Goal: Information Seeking & Learning: Check status

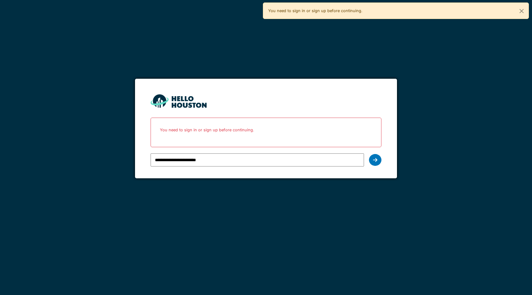
type input "**********"
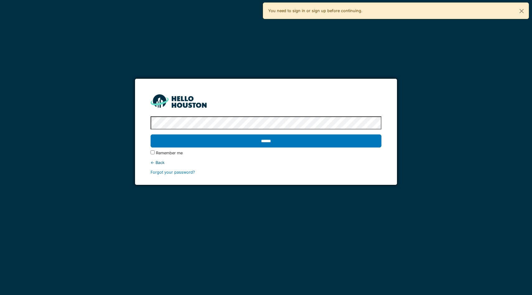
click at [151, 134] on input "******" at bounding box center [266, 140] width 231 height 13
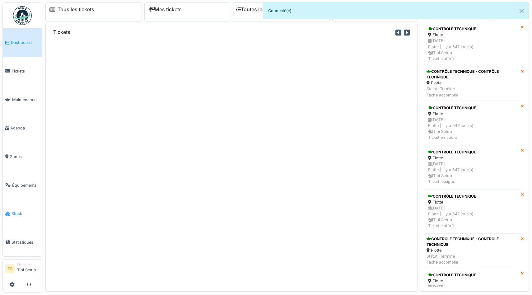
click at [19, 213] on span "Stock" at bounding box center [26, 214] width 28 height 6
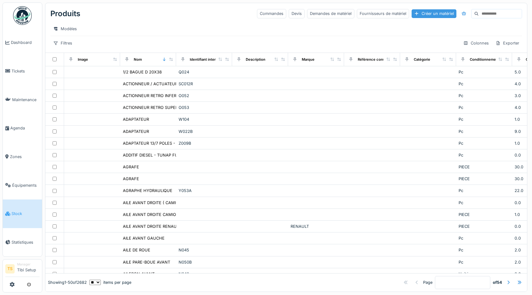
click at [427, 12] on div "Créer un matériel" at bounding box center [434, 13] width 45 height 8
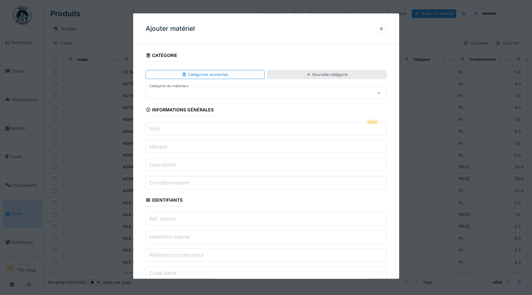
click at [295, 72] on div "Nouvelle catégorie" at bounding box center [327, 74] width 120 height 9
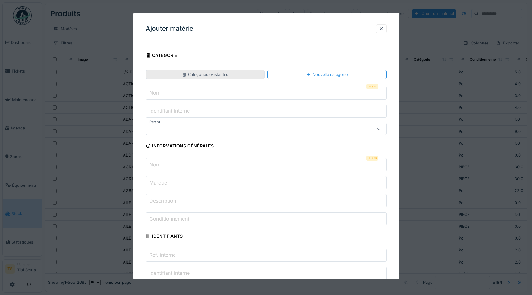
click at [211, 74] on div "Catégories existantes" at bounding box center [205, 75] width 47 height 6
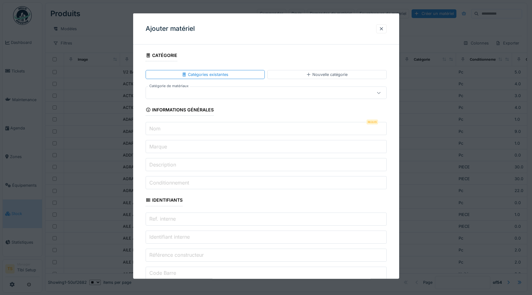
click at [165, 131] on input "Nom" at bounding box center [266, 128] width 241 height 13
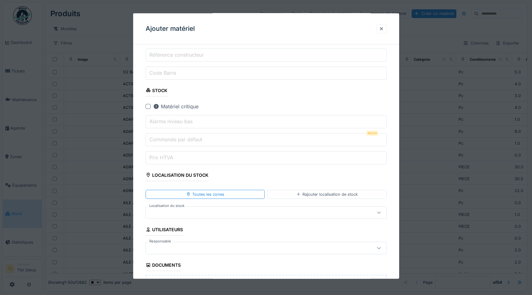
scroll to position [224, 0]
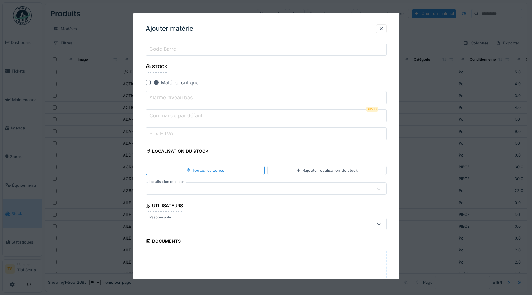
type input "**********"
click at [214, 133] on input "Prix HTVA" at bounding box center [266, 133] width 241 height 13
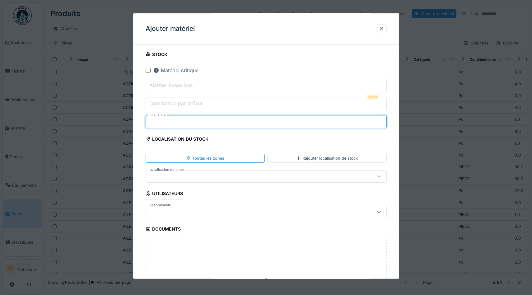
scroll to position [240, 0]
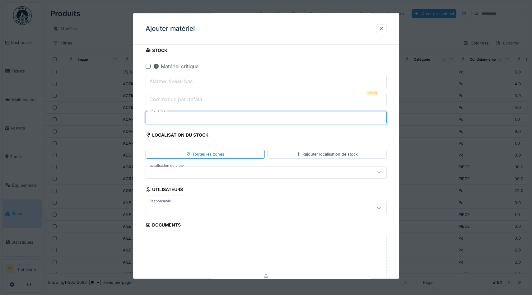
type input "*"
click at [198, 172] on div at bounding box center [252, 172] width 207 height 7
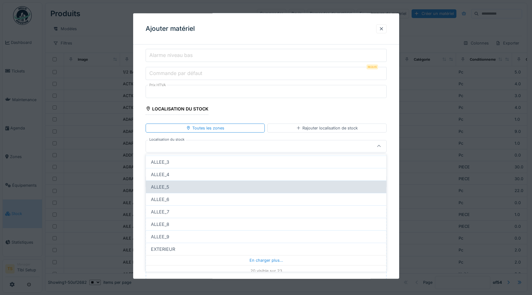
scroll to position [186, 0]
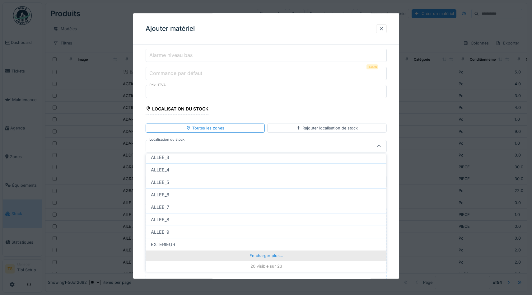
click at [267, 257] on div "En charger plus…" at bounding box center [266, 256] width 241 height 10
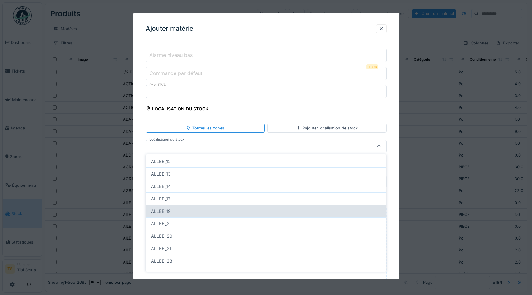
scroll to position [193, 0]
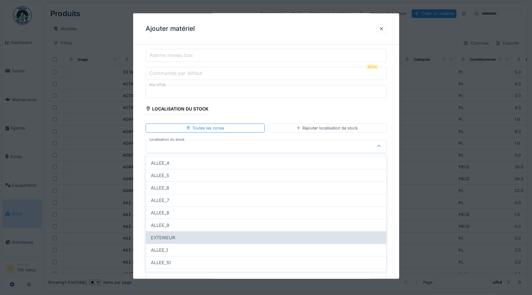
click at [185, 234] on div "EXTERIEUR" at bounding box center [266, 237] width 241 height 12
type input "****"
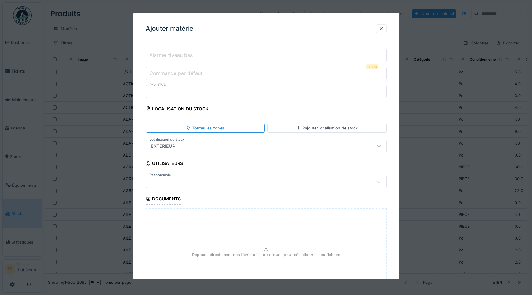
click at [137, 153] on div "**********" at bounding box center [266, 62] width 266 height 559
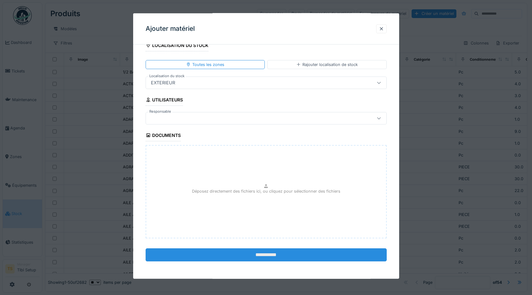
click at [271, 254] on input "**********" at bounding box center [266, 254] width 241 height 13
type input "*"
click at [272, 254] on input "**********" at bounding box center [266, 254] width 241 height 13
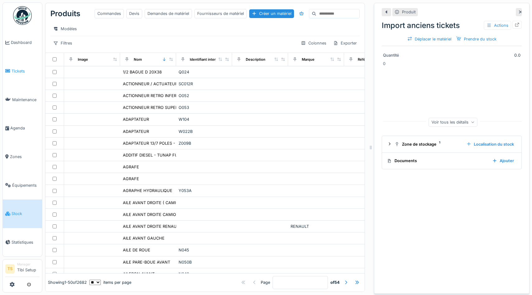
click at [19, 69] on span "Tickets" at bounding box center [26, 71] width 28 height 6
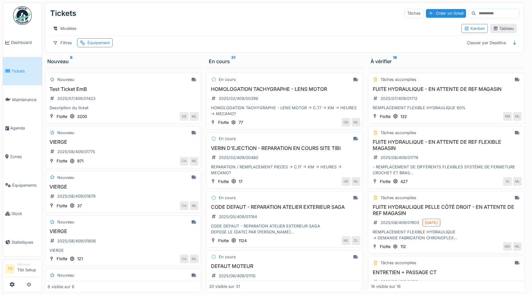
click at [499, 27] on div "Tableau" at bounding box center [503, 29] width 21 height 6
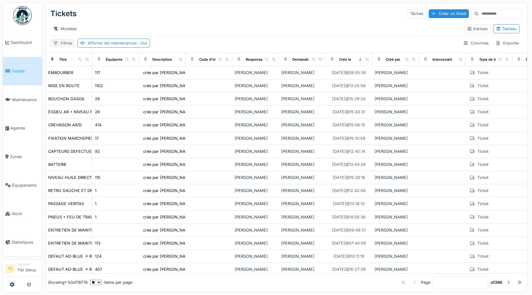
click at [64, 42] on div "Filtres" at bounding box center [62, 43] width 25 height 9
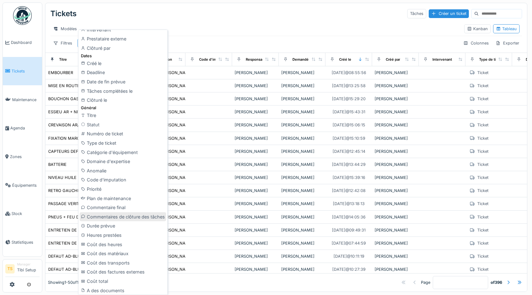
scroll to position [167, 0]
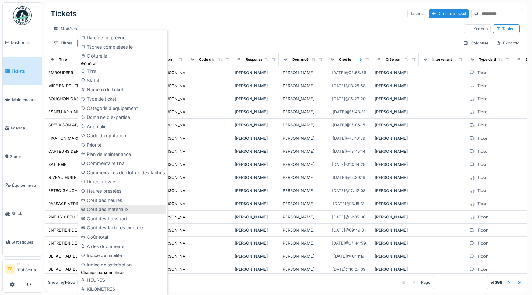
click at [125, 210] on div "Coût des matériaux" at bounding box center [123, 209] width 87 height 9
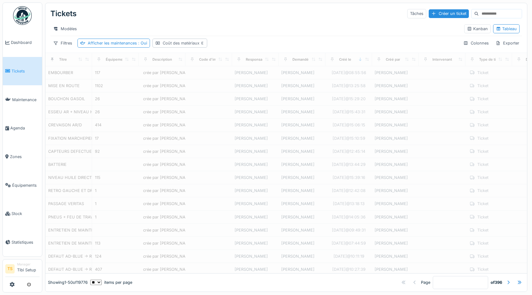
click at [177, 40] on div "Coût des matériaux" at bounding box center [180, 43] width 55 height 9
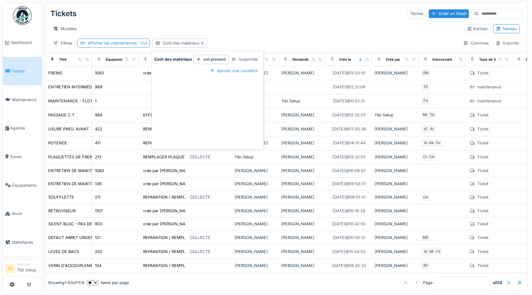
click at [246, 31] on div "Modèles" at bounding box center [254, 28] width 409 height 9
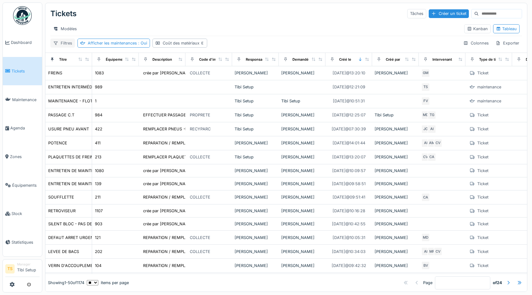
click at [63, 42] on div "Filtres" at bounding box center [62, 43] width 25 height 9
click at [202, 23] on div "Modèles Kanban Tableau" at bounding box center [286, 29] width 472 height 14
click at [128, 44] on div "Afficher les maintenances : Oui" at bounding box center [117, 43] width 59 height 6
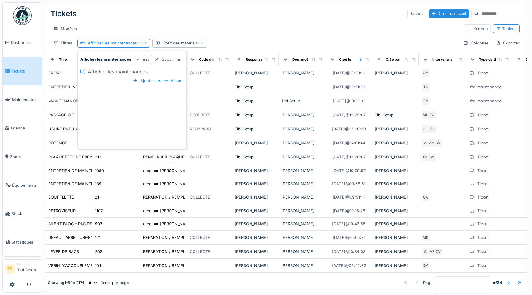
click at [144, 69] on div "Afficher les maintenances" at bounding box center [118, 71] width 60 height 7
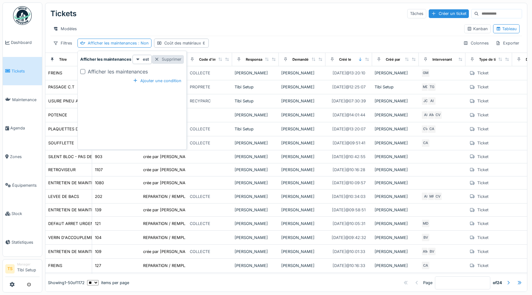
click at [162, 59] on div "Supprimer" at bounding box center [168, 59] width 32 height 8
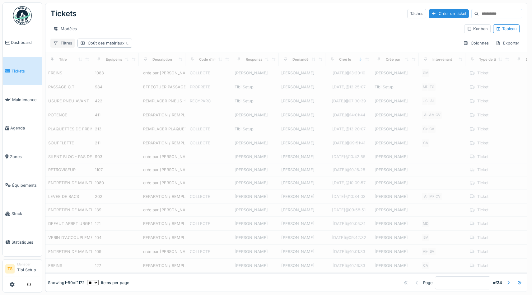
click at [53, 41] on icon at bounding box center [55, 43] width 5 height 4
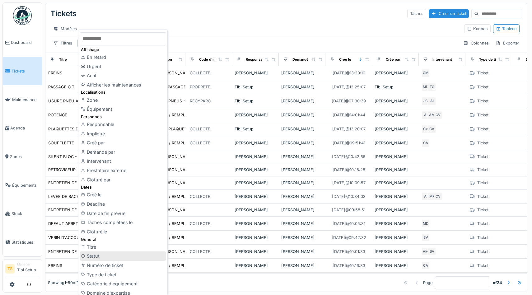
click at [115, 252] on div "Statut" at bounding box center [123, 256] width 87 height 9
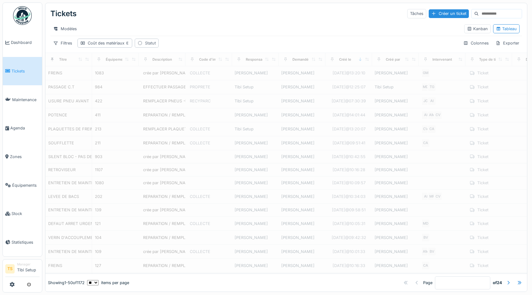
click at [149, 47] on div "Statut" at bounding box center [147, 43] width 24 height 9
click at [179, 73] on div "Statut" at bounding box center [164, 72] width 48 height 7
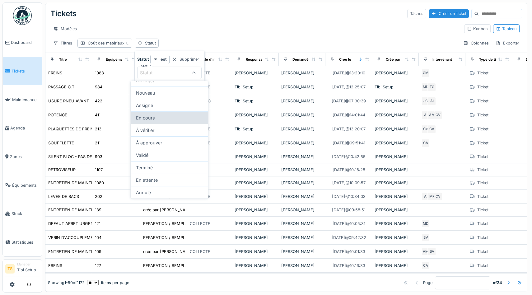
scroll to position [0, 0]
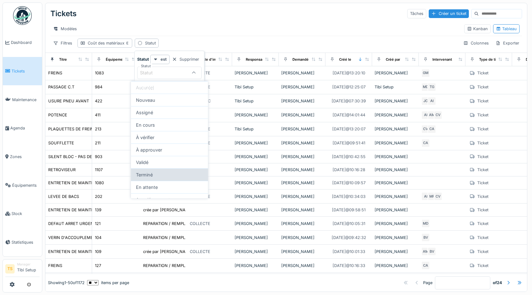
click at [177, 174] on div "Terminé" at bounding box center [169, 174] width 77 height 12
type input "******"
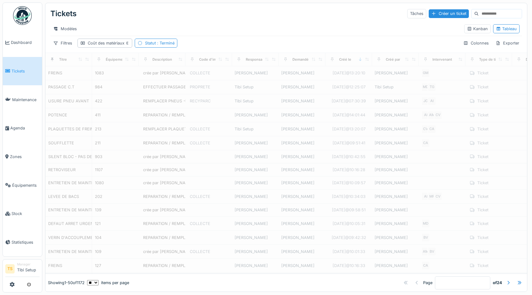
click at [257, 20] on div "Tickets Tâches Créer un ticket" at bounding box center [286, 14] width 472 height 16
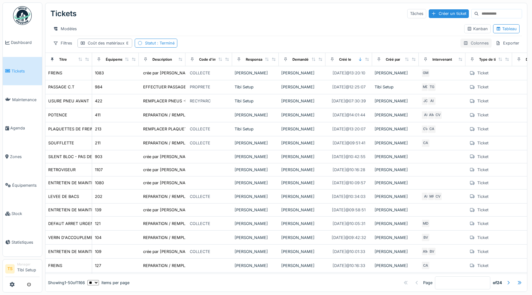
click at [477, 42] on div "Colonnes" at bounding box center [476, 43] width 31 height 9
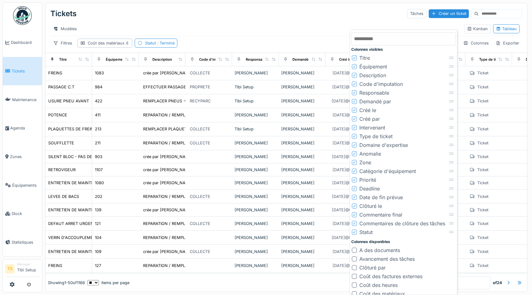
click at [371, 84] on div "Code d'imputation" at bounding box center [382, 83] width 44 height 7
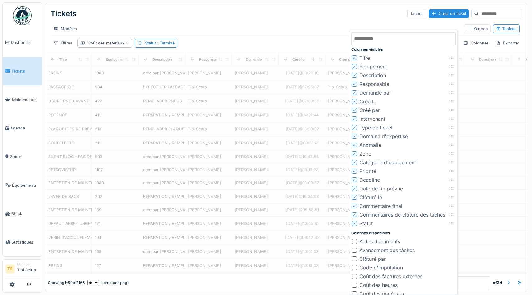
click at [372, 84] on div "Responsable" at bounding box center [375, 83] width 30 height 7
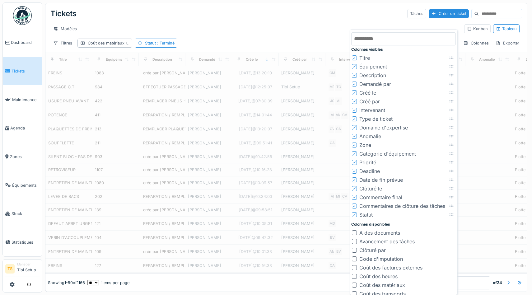
click at [357, 83] on div "Demandé par" at bounding box center [371, 83] width 39 height 7
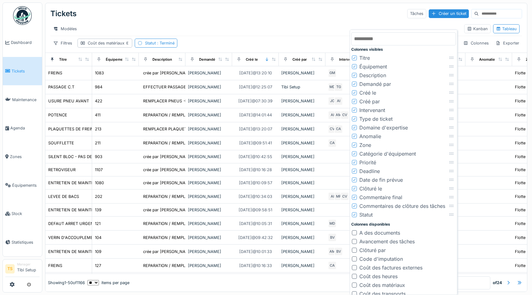
click at [367, 85] on div "Demandé par" at bounding box center [376, 83] width 32 height 7
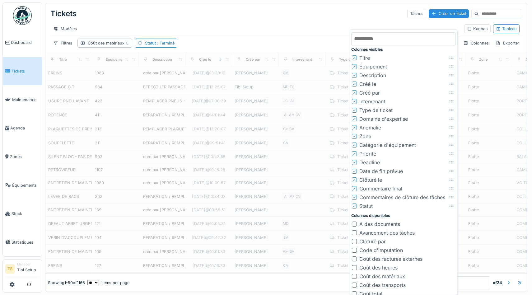
click at [371, 95] on div "Créé par" at bounding box center [370, 92] width 21 height 7
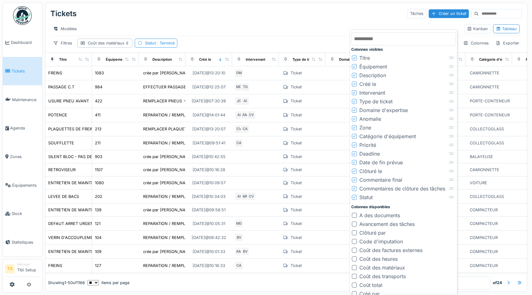
click at [371, 90] on div "Intervenant" at bounding box center [373, 92] width 26 height 7
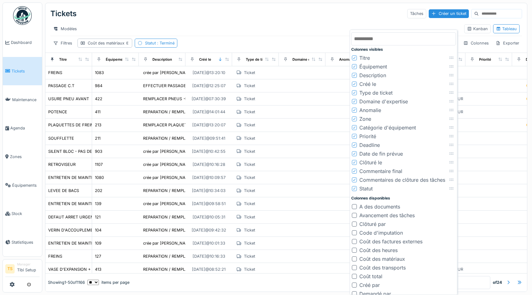
click at [371, 102] on div "Domaine d'expertise" at bounding box center [384, 101] width 49 height 7
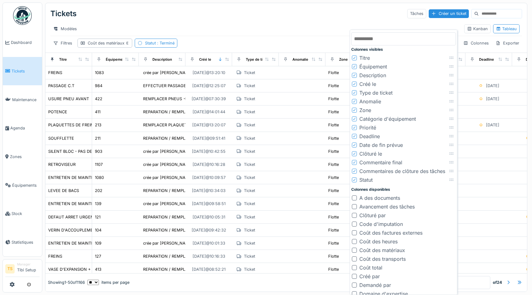
click at [373, 101] on div "Anomalie" at bounding box center [371, 101] width 22 height 7
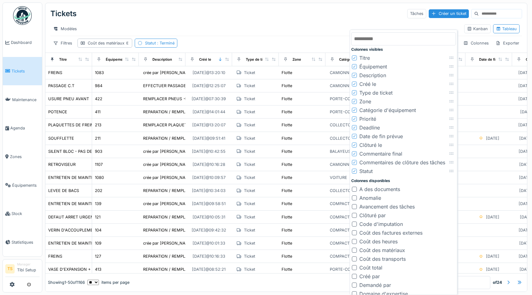
click at [370, 119] on div "Priorité" at bounding box center [368, 118] width 17 height 7
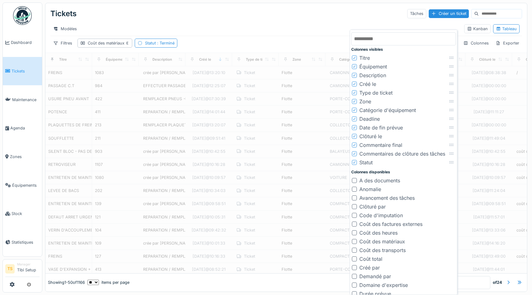
click at [370, 119] on div "Deadline" at bounding box center [370, 118] width 21 height 7
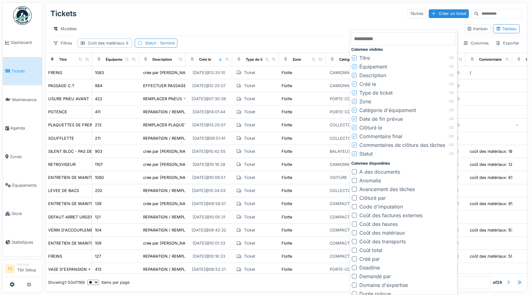
click at [370, 118] on div "Date de fin prévue" at bounding box center [382, 118] width 44 height 7
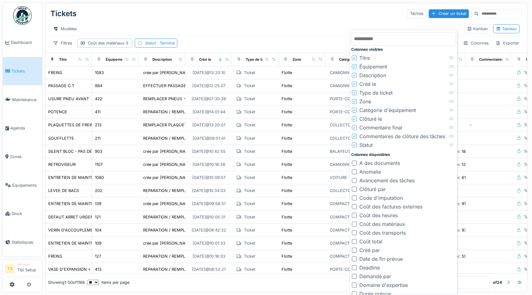
click at [369, 135] on div "Commentaires de clôture des tâches" at bounding box center [403, 136] width 86 height 7
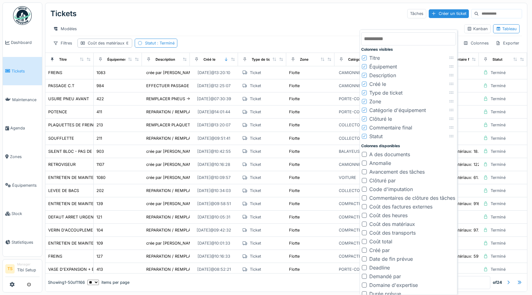
click at [377, 110] on div "Catégorie d'équipement" at bounding box center [398, 109] width 57 height 7
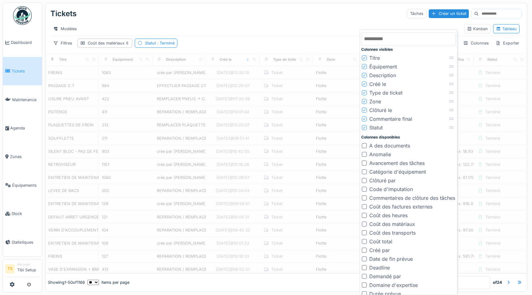
click at [375, 102] on div "Zone" at bounding box center [376, 101] width 12 height 7
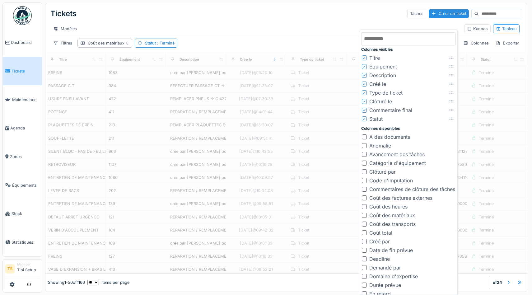
click at [380, 94] on div "Type de ticket" at bounding box center [386, 92] width 33 height 7
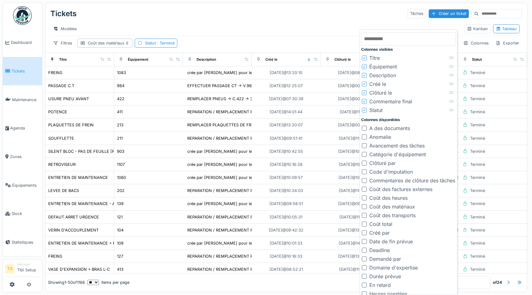
click at [389, 205] on div "Coût des matériaux" at bounding box center [393, 206] width 46 height 7
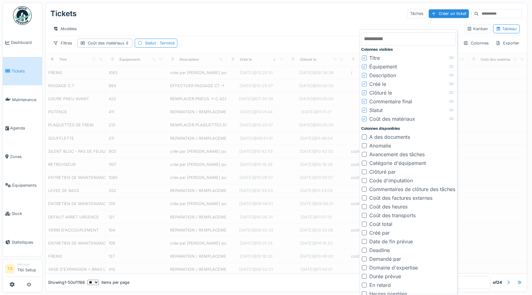
click at [387, 223] on div "Coût total" at bounding box center [381, 223] width 23 height 7
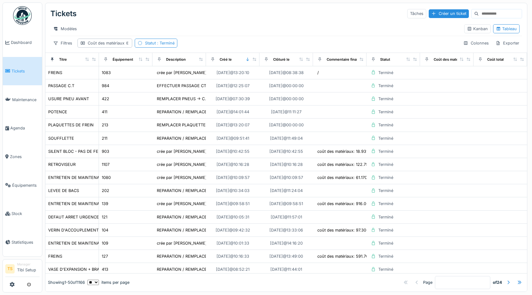
click at [322, 29] on div "Modèles" at bounding box center [254, 28] width 409 height 9
click at [246, 58] on icon at bounding box center [248, 59] width 4 height 3
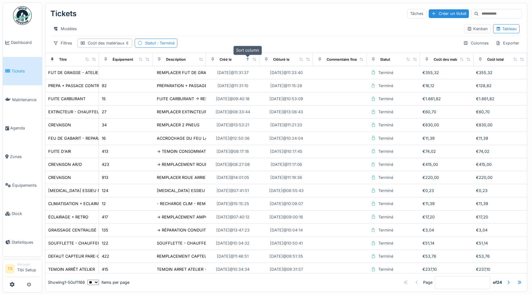
click at [247, 59] on icon at bounding box center [248, 59] width 4 height 3
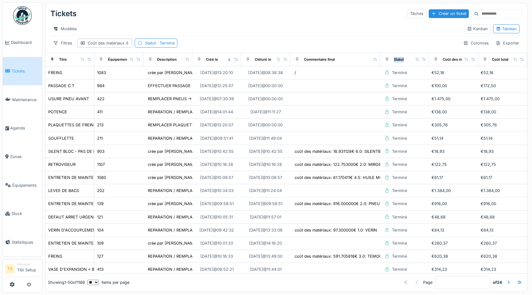
drag, startPoint x: 362, startPoint y: 59, endPoint x: 401, endPoint y: 65, distance: 39.7
click at [401, 65] on tr "Titre Équipement Description Créé le Clôturé le Commentaire final Statut Coût d…" at bounding box center [286, 59] width 482 height 13
click at [64, 41] on div "Filtres" at bounding box center [62, 43] width 25 height 9
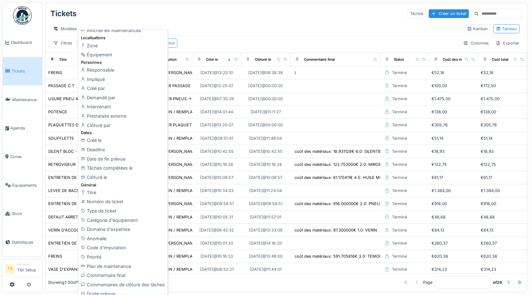
scroll to position [81, 0]
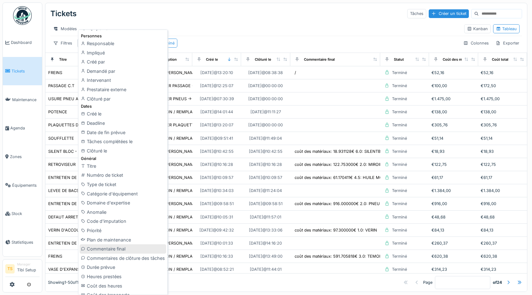
click at [123, 249] on div "Commentaire final" at bounding box center [123, 248] width 87 height 9
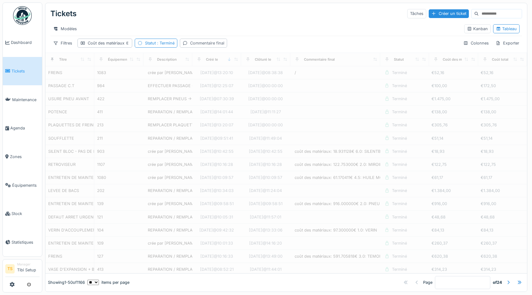
click at [201, 41] on div "Commentaire final" at bounding box center [207, 43] width 34 height 6
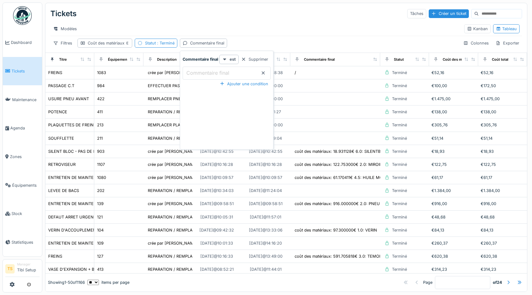
click at [234, 69] on final_IxMzE "Commentaire final" at bounding box center [227, 73] width 88 height 13
click at [237, 55] on div "est" at bounding box center [228, 59] width 19 height 9
click at [238, 94] on div "est présent" at bounding box center [234, 91] width 26 height 9
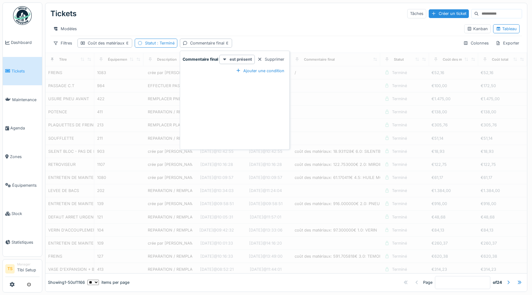
click at [268, 30] on div "Modèles" at bounding box center [254, 28] width 409 height 9
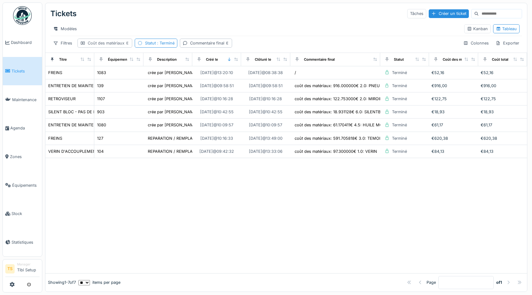
click at [110, 41] on div "Coût des matériaux" at bounding box center [109, 43] width 42 height 6
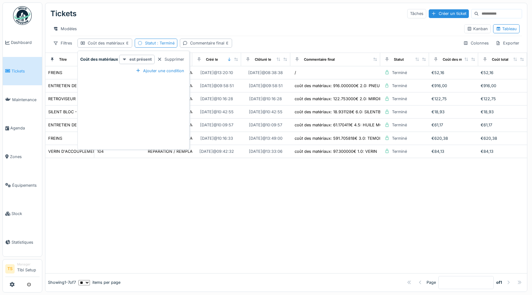
click at [134, 59] on strong "est présent" at bounding box center [141, 59] width 22 height 6
click at [146, 58] on strong "est présent" at bounding box center [141, 59] width 22 height 6
click at [153, 57] on div "est présent" at bounding box center [136, 59] width 35 height 9
click at [164, 58] on div "Supprimer" at bounding box center [171, 59] width 32 height 8
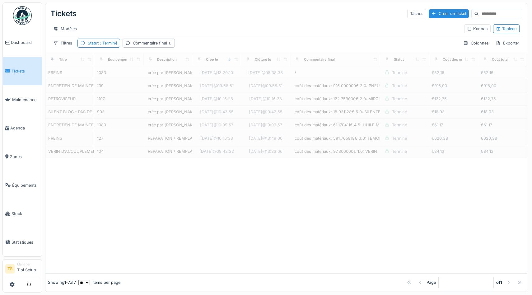
click at [232, 39] on div "Filtres Statut : Terminé Commentaire final Colonnes Exporter" at bounding box center [286, 43] width 472 height 9
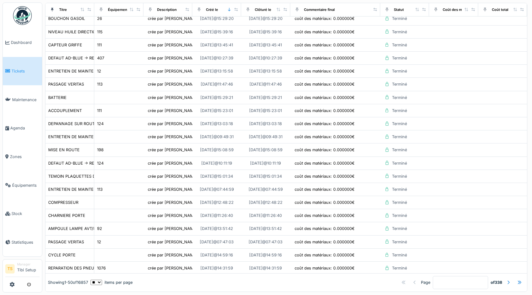
scroll to position [0, 0]
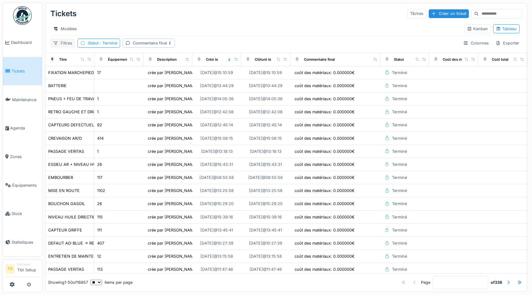
click at [57, 40] on div at bounding box center [55, 43] width 5 height 6
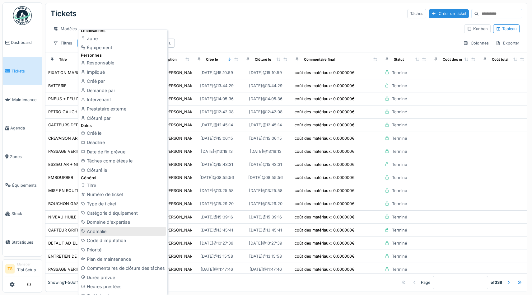
scroll to position [157, 0]
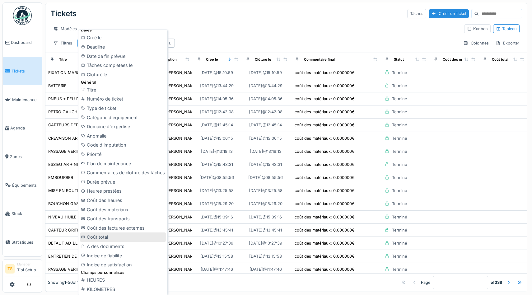
click at [107, 237] on div "Coût total" at bounding box center [123, 237] width 87 height 9
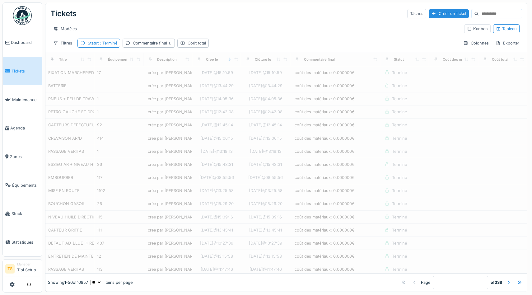
click at [195, 42] on div "Coût total" at bounding box center [197, 43] width 18 height 6
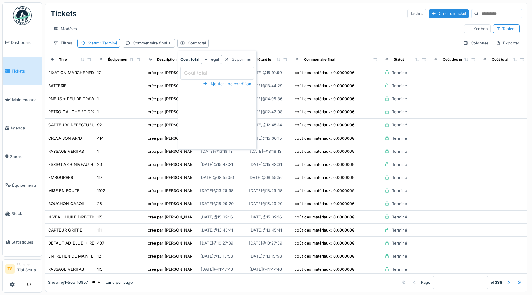
click at [229, 75] on total_c4NjA "Coût total" at bounding box center [217, 73] width 73 height 13
click at [208, 57] on div at bounding box center [206, 59] width 5 height 6
click at [222, 102] on div "est présent" at bounding box center [219, 100] width 34 height 9
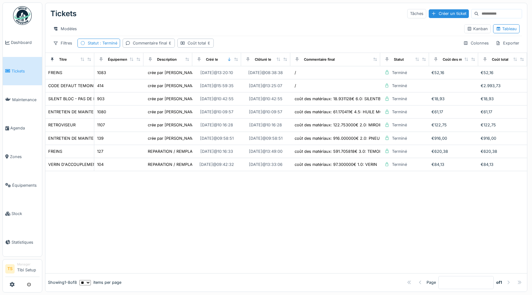
click at [296, 28] on div "Modèles" at bounding box center [254, 28] width 409 height 9
drag, startPoint x: 82, startPoint y: 168, endPoint x: 61, endPoint y: 192, distance: 31.8
click at [61, 192] on div "Tickets Tâches Créer un ticket Modèles Kanban Tableau Filtres Statut : Terminé …" at bounding box center [286, 147] width 483 height 289
click at [156, 42] on div "Commentaire final" at bounding box center [152, 43] width 39 height 6
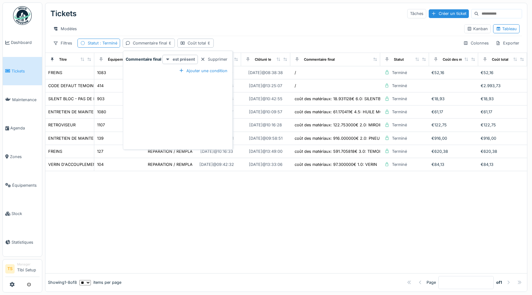
click at [192, 59] on strong "est présent" at bounding box center [184, 59] width 22 height 6
click at [181, 101] on div "est absent" at bounding box center [177, 100] width 26 height 9
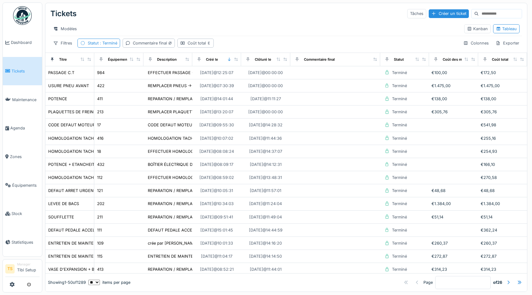
click at [267, 39] on div "Filtres Statut : Terminé Commentaire final Coût total Colonnes Exporter" at bounding box center [286, 43] width 472 height 9
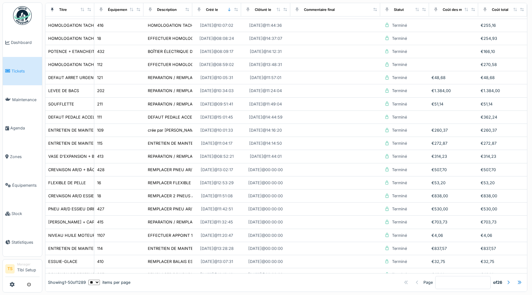
scroll to position [0, 0]
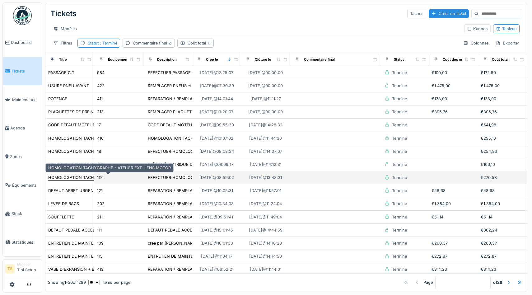
click at [62, 177] on div "HOMOLOGATION TACHYGRAPHE - ATELIER EXT. LENS MOTOR" at bounding box center [109, 178] width 123 height 6
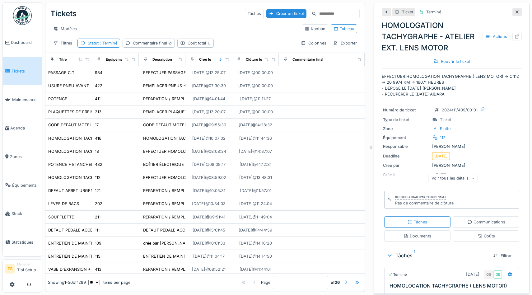
click at [451, 179] on div "Voir tous les détails" at bounding box center [453, 178] width 49 height 9
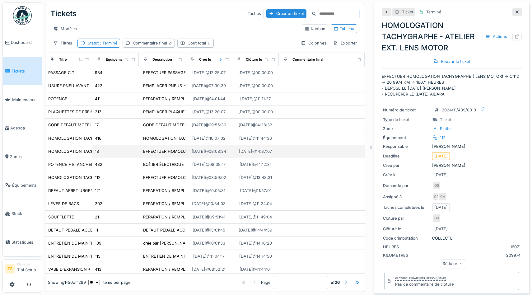
click at [295, 157] on td at bounding box center [322, 151] width 86 height 13
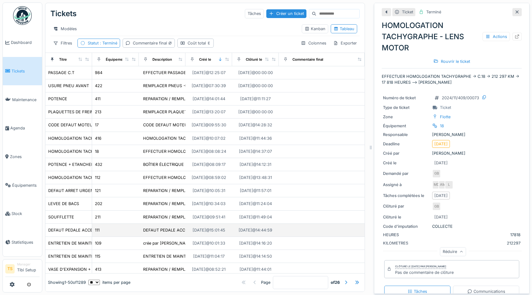
click at [196, 229] on div "19/11/2024 @ 15:01:45" at bounding box center [209, 230] width 33 height 6
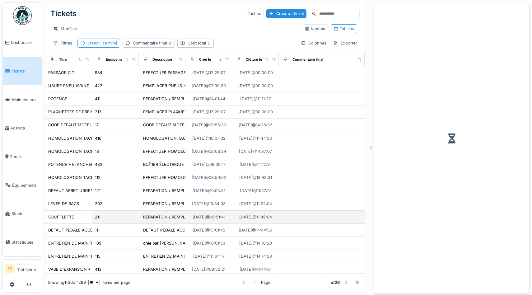
click at [195, 219] on div "18/11/2024 @ 09:51:41" at bounding box center [209, 217] width 33 height 6
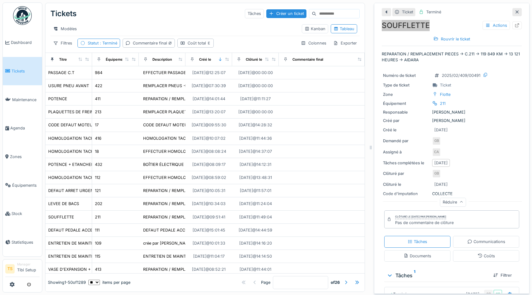
drag, startPoint x: 428, startPoint y: 24, endPoint x: 376, endPoint y: 27, distance: 52.1
click at [376, 27] on div "Ticket Terminé SOUFFLETTE Actions Rouvrir le ticket REPARATION / REMPLACEMENT P…" at bounding box center [452, 148] width 156 height 291
click at [19, 241] on span "Statistiques" at bounding box center [26, 242] width 28 height 6
click at [194, 43] on div "Coût total" at bounding box center [199, 43] width 23 height 6
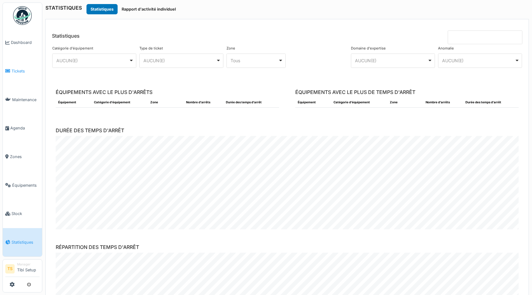
drag, startPoint x: 14, startPoint y: 214, endPoint x: 7, endPoint y: 71, distance: 142.7
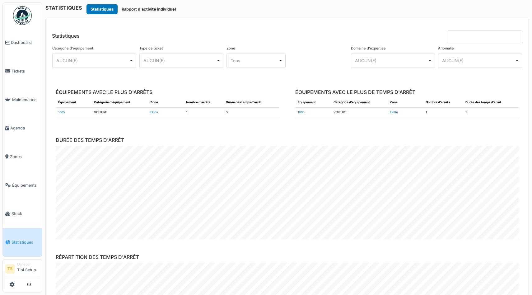
click at [488, 34] on input at bounding box center [485, 38] width 75 height 14
click at [490, 35] on input at bounding box center [485, 38] width 75 height 14
click at [413, 38] on header "Statistiques" at bounding box center [287, 31] width 483 height 25
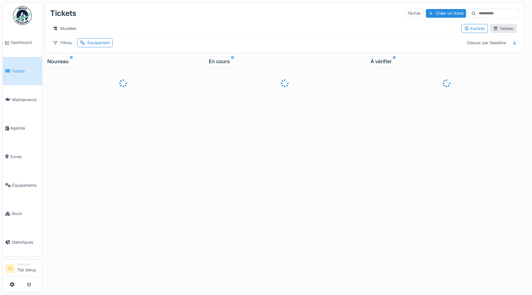
click at [506, 27] on div "Tableau" at bounding box center [503, 29] width 21 height 6
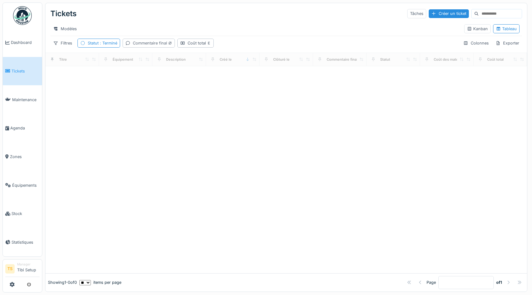
click at [145, 43] on div "Commentaire final" at bounding box center [152, 43] width 39 height 6
click at [212, 60] on div "Supprimer" at bounding box center [212, 59] width 32 height 8
click at [173, 37] on div "Tickets Tâches Créer un ticket Modèles Kanban Tableau Filtres Statut : Terminé …" at bounding box center [286, 28] width 482 height 50
click at [142, 41] on div "Coût total" at bounding box center [144, 43] width 23 height 6
click at [192, 39] on div "Filtres Statut : Terminé Coût total Colonnes Exporter" at bounding box center [286, 43] width 472 height 9
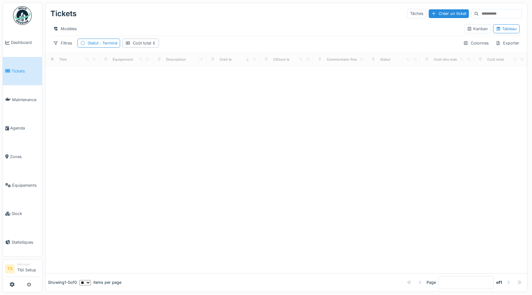
click at [322, 37] on div "Tickets Tâches Créer un ticket Modèles Kanban Tableau Filtres Statut : Terminé …" at bounding box center [286, 28] width 482 height 50
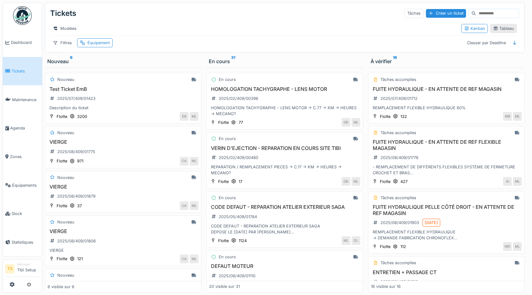
click at [510, 28] on div "Tableau" at bounding box center [503, 29] width 21 height 6
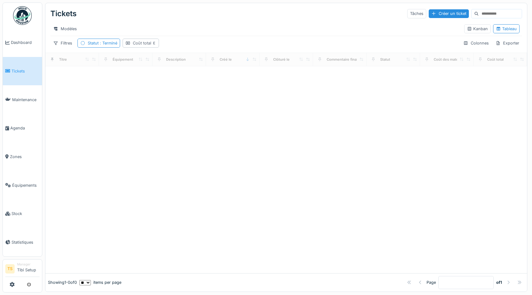
click at [147, 40] on div "Coût total" at bounding box center [144, 43] width 23 height 6
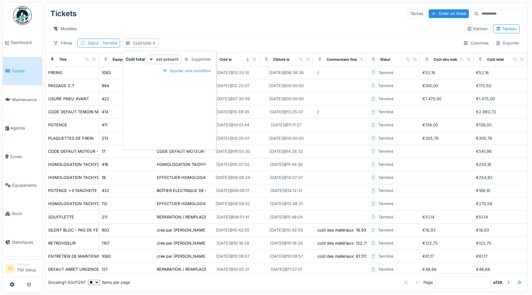
click at [201, 32] on div "Modèles" at bounding box center [254, 28] width 409 height 9
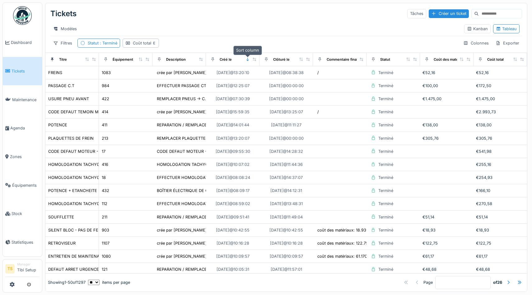
click at [248, 59] on icon at bounding box center [248, 59] width 4 height 3
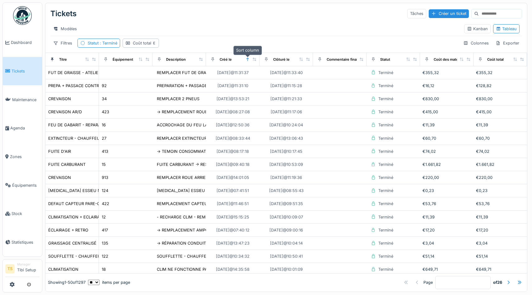
click at [248, 59] on icon at bounding box center [248, 59] width 4 height 3
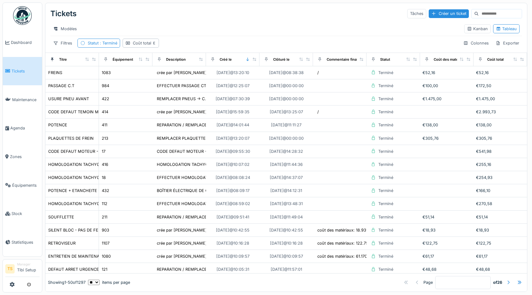
click at [510, 282] on div at bounding box center [508, 283] width 5 height 6
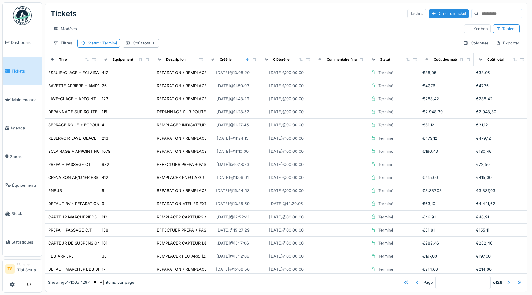
click at [510, 282] on div at bounding box center [508, 283] width 5 height 6
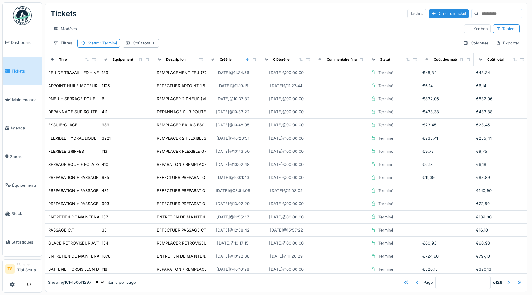
click at [511, 283] on div at bounding box center [509, 282] width 10 height 8
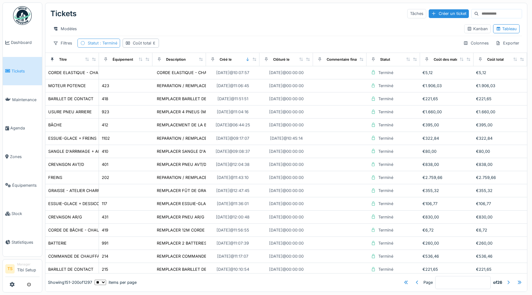
click at [109, 45] on span ": Terminé" at bounding box center [108, 43] width 19 height 5
click at [139, 73] on icon at bounding box center [136, 73] width 5 height 4
click at [70, 43] on div "Filtres" at bounding box center [62, 43] width 25 height 9
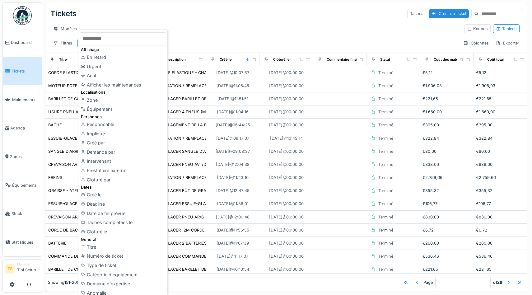
click at [235, 33] on div "Modèles" at bounding box center [254, 28] width 409 height 9
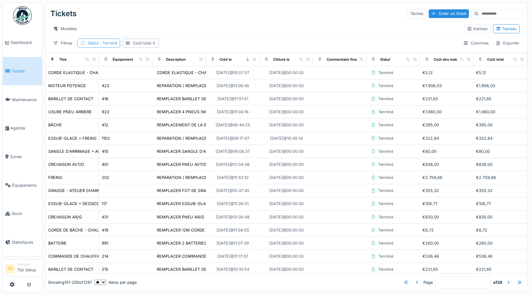
click at [100, 43] on span ": Terminé" at bounding box center [108, 43] width 19 height 5
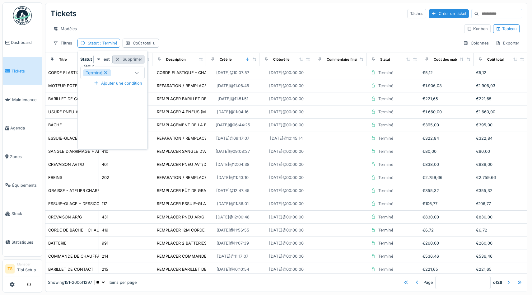
click at [135, 59] on div "Supprimer" at bounding box center [129, 59] width 32 height 8
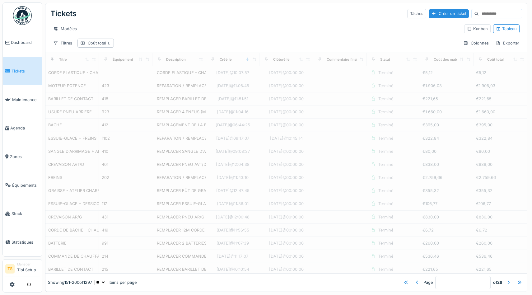
click at [94, 43] on div "Coût total" at bounding box center [99, 43] width 23 height 6
click at [164, 32] on div "Modèles" at bounding box center [254, 28] width 409 height 9
type input "*"
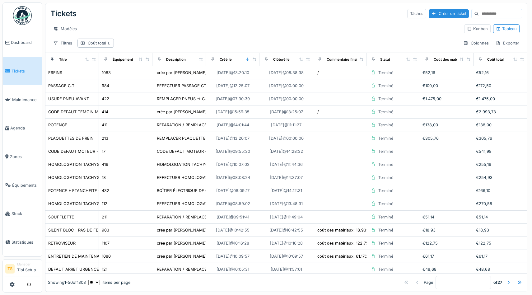
click at [497, 13] on input at bounding box center [500, 13] width 43 height 9
paste input "**********"
type input "**********"
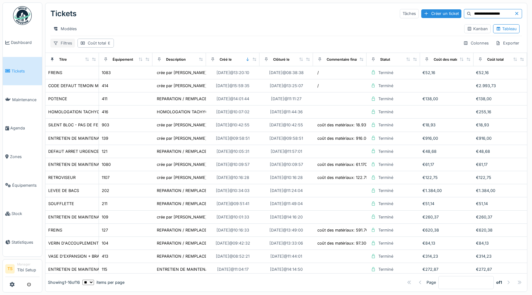
click at [54, 40] on div at bounding box center [55, 43] width 5 height 6
click at [360, 20] on div "**********" at bounding box center [286, 14] width 472 height 16
click at [476, 45] on div "Colonnes" at bounding box center [476, 43] width 31 height 9
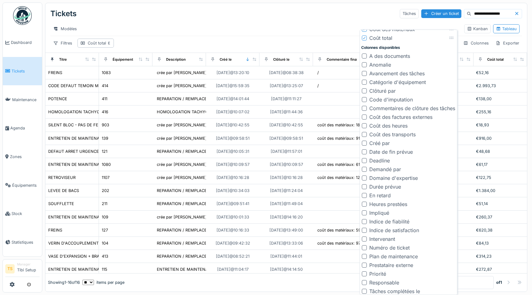
scroll to position [153, 0]
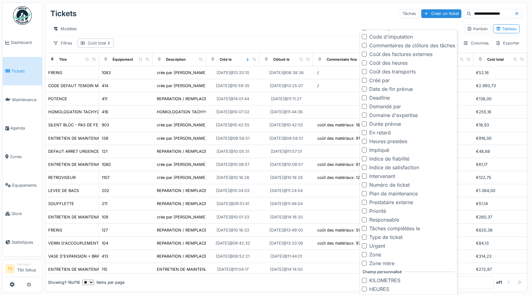
click at [385, 182] on div "Numéro de ticket" at bounding box center [390, 184] width 40 height 7
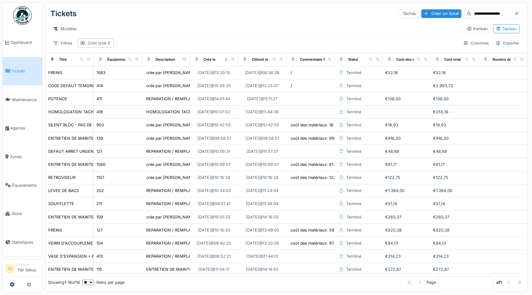
click at [351, 4] on div "**********" at bounding box center [286, 28] width 482 height 50
click at [517, 59] on icon at bounding box center [515, 59] width 4 height 3
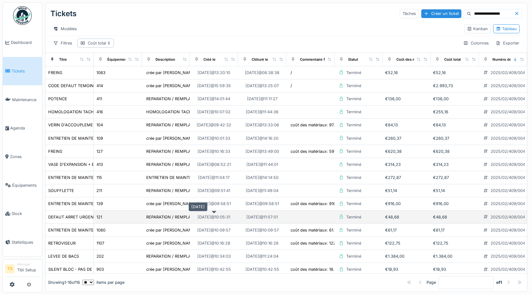
drag, startPoint x: 225, startPoint y: 217, endPoint x: 133, endPoint y: 215, distance: 92.5
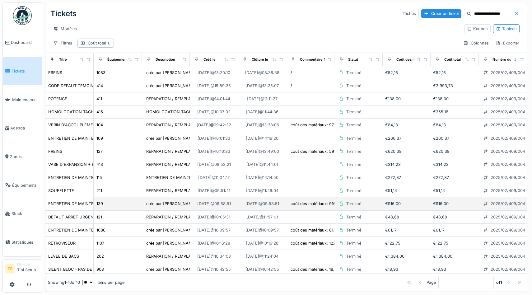
drag, startPoint x: 134, startPoint y: 211, endPoint x: 372, endPoint y: 200, distance: 238.1
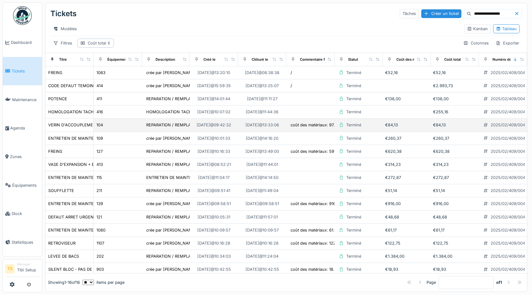
drag, startPoint x: 383, startPoint y: 121, endPoint x: 380, endPoint y: 119, distance: 3.7
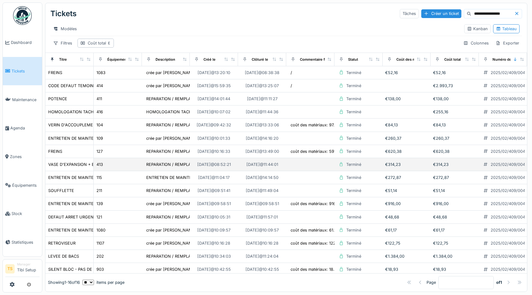
scroll to position [3, 0]
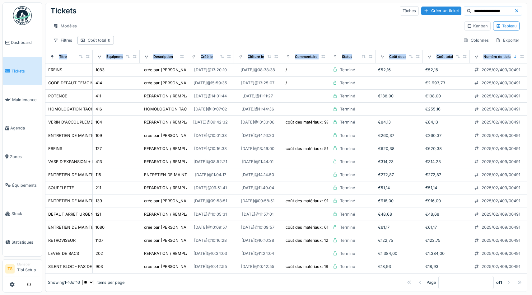
drag, startPoint x: 522, startPoint y: 58, endPoint x: 532, endPoint y: 54, distance: 10.6
click at [532, 54] on div "**********" at bounding box center [287, 147] width 490 height 295
click at [413, 27] on div "Modèles" at bounding box center [254, 25] width 409 height 9
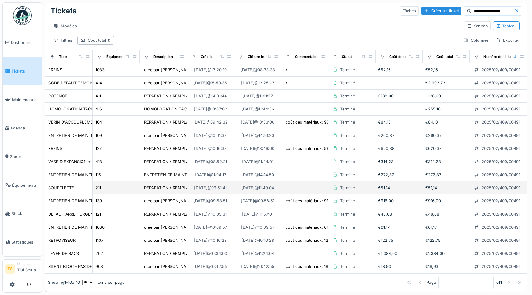
scroll to position [0, 0]
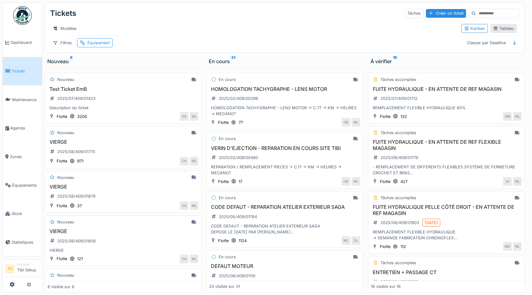
click at [506, 26] on div "Tableau" at bounding box center [503, 29] width 21 height 6
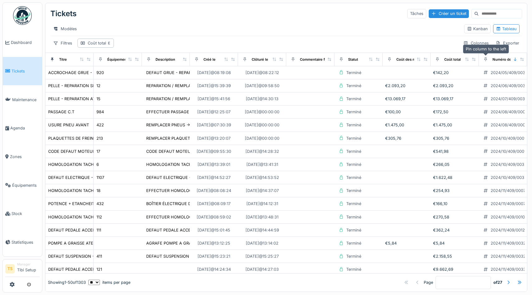
click at [485, 60] on icon at bounding box center [486, 59] width 4 height 3
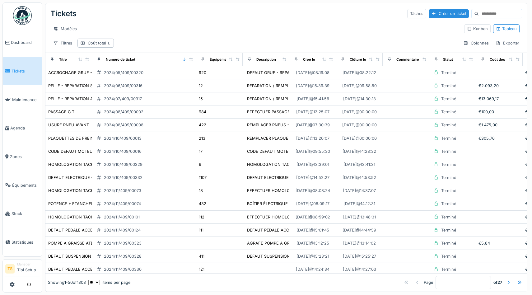
drag, startPoint x: 137, startPoint y: 59, endPoint x: 195, endPoint y: 61, distance: 57.3
click at [195, 61] on th "Numéro de ticket" at bounding box center [144, 59] width 104 height 13
click at [484, 16] on input at bounding box center [500, 13] width 43 height 9
paste input "**********"
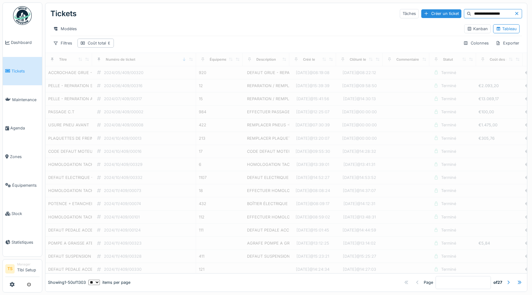
type input "**********"
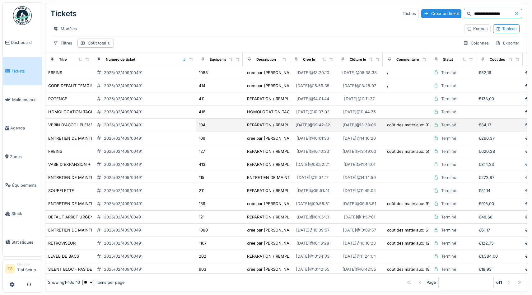
scroll to position [3, 0]
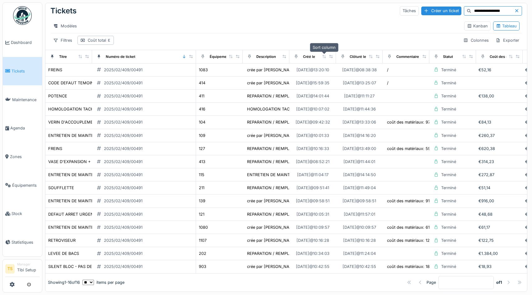
click at [324, 57] on icon at bounding box center [324, 56] width 4 height 3
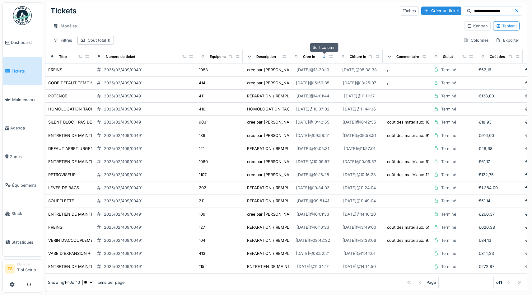
click at [325, 57] on icon at bounding box center [324, 56] width 2 height 3
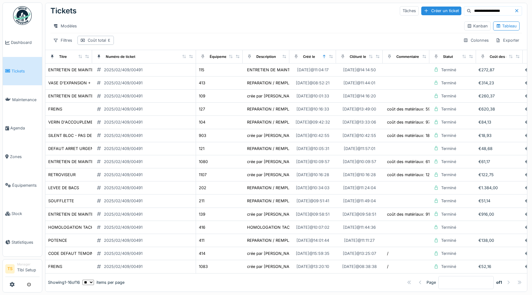
click at [312, 40] on div "Filtres Coût total Colonnes Exporter" at bounding box center [286, 40] width 472 height 9
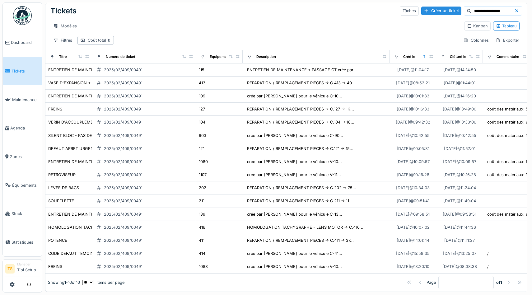
drag, startPoint x: 285, startPoint y: 57, endPoint x: 385, endPoint y: 52, distance: 100.1
click at [385, 52] on th "Description" at bounding box center [316, 56] width 147 height 13
click at [506, 10] on input "**********" at bounding box center [493, 11] width 43 height 9
click at [61, 42] on div "Filtres" at bounding box center [62, 40] width 25 height 9
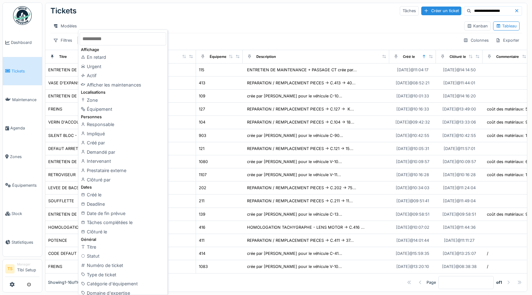
click at [102, 37] on input "text" at bounding box center [123, 38] width 87 height 13
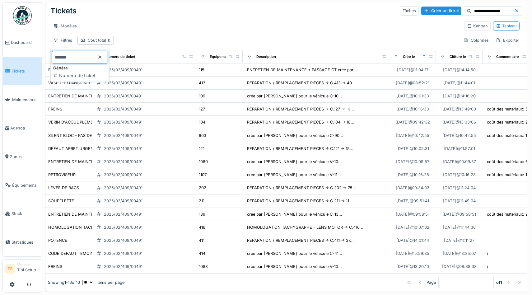
type input "******"
click at [143, 41] on div "Numéro de ticket" at bounding box center [143, 40] width 32 height 6
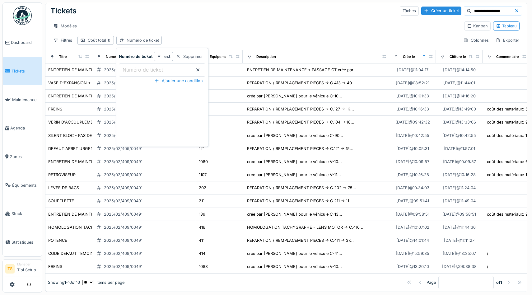
click at [177, 72] on ticket_gwNjY "Numéro de ticket" at bounding box center [162, 70] width 87 height 13
paste ticket_gwNjY "**********"
type ticket_gwNjY "**********"
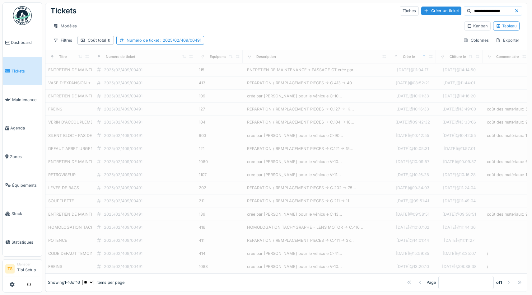
drag, startPoint x: 511, startPoint y: 10, endPoint x: 469, endPoint y: 12, distance: 41.8
click at [472, 12] on input "**********" at bounding box center [493, 11] width 43 height 9
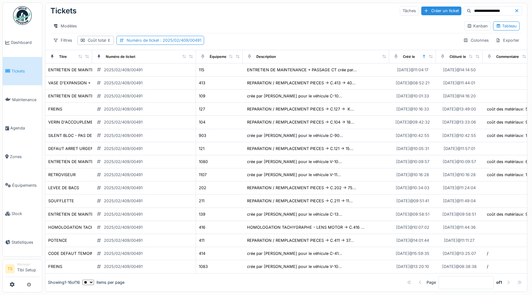
click at [518, 11] on icon at bounding box center [517, 11] width 5 height 4
click at [220, 39] on div "Filtres Coût total Numéro de ticket : 2025/02/409/00491 Colonnes Exporter" at bounding box center [286, 40] width 472 height 9
click at [52, 39] on div "Filtres" at bounding box center [62, 40] width 25 height 9
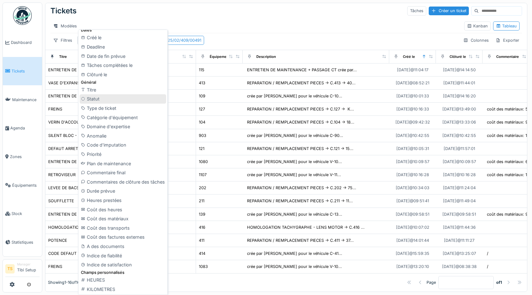
scroll to position [0, 0]
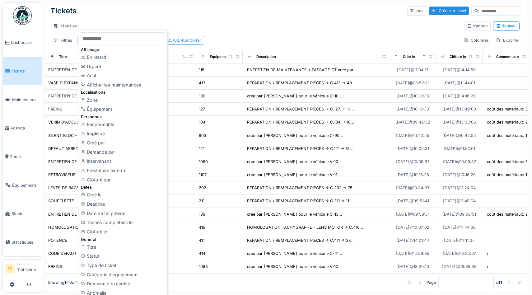
click at [118, 39] on input "text" at bounding box center [123, 38] width 87 height 13
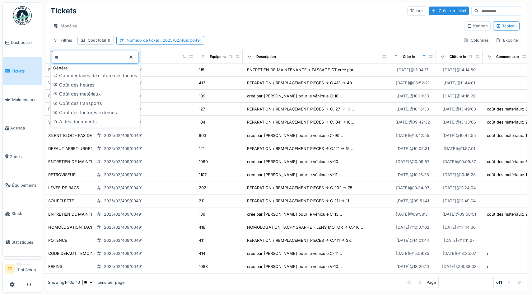
type input "*"
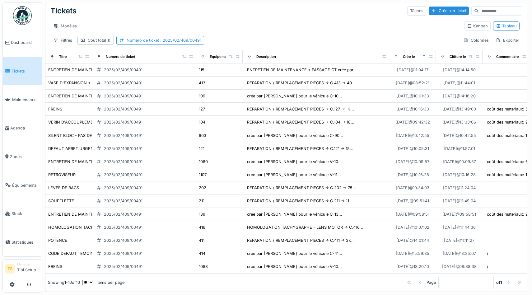
click at [354, 35] on div "Tickets Tâches Créer un ticket Modèles Kanban Tableau Filtres Coût total Numéro…" at bounding box center [286, 25] width 482 height 50
click at [70, 40] on div "Filtres" at bounding box center [62, 40] width 25 height 9
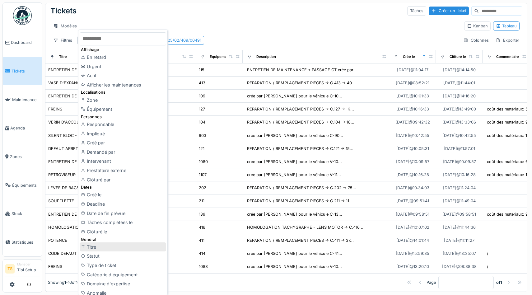
click at [104, 250] on div "Titre" at bounding box center [123, 247] width 87 height 9
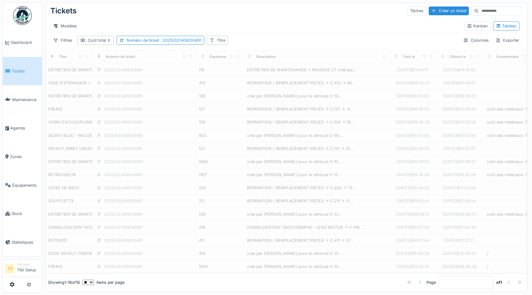
click at [220, 35] on div "Tickets Tâches Créer un ticket Modèles Kanban Tableau Filtres Coût total Numéro…" at bounding box center [286, 25] width 482 height 50
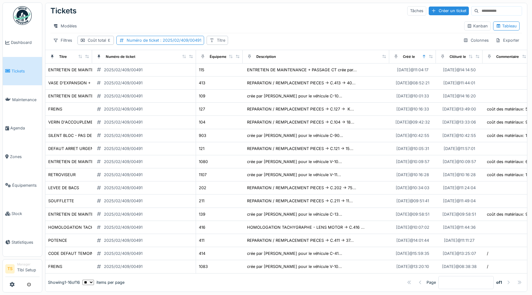
click at [222, 40] on div "Titre" at bounding box center [221, 40] width 8 height 6
click at [243, 68] on input "Titre" at bounding box center [240, 70] width 62 height 13
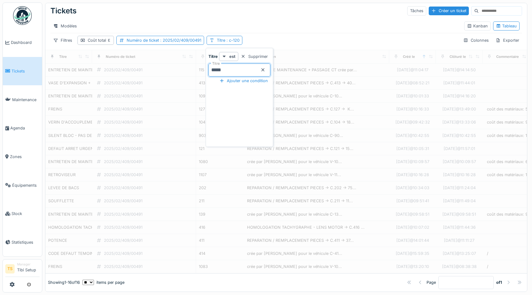
type input "*****"
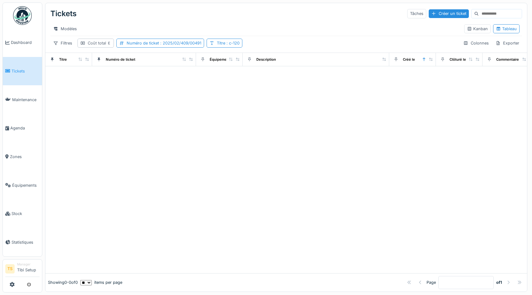
click at [86, 45] on div "Coût total" at bounding box center [96, 43] width 36 height 9
click at [145, 60] on div "Supprimer" at bounding box center [152, 59] width 32 height 8
click at [184, 42] on div "Titre : c-120" at bounding box center [189, 43] width 23 height 6
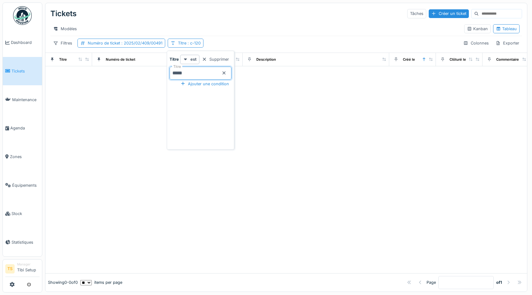
drag, startPoint x: 176, startPoint y: 73, endPoint x: 169, endPoint y: 72, distance: 6.9
click at [169, 72] on div "Titre est Supprimer Titre ***** Ajouter une condition" at bounding box center [200, 101] width 64 height 93
type input "*****"
click at [219, 59] on div "Supprimer" at bounding box center [216, 59] width 32 height 8
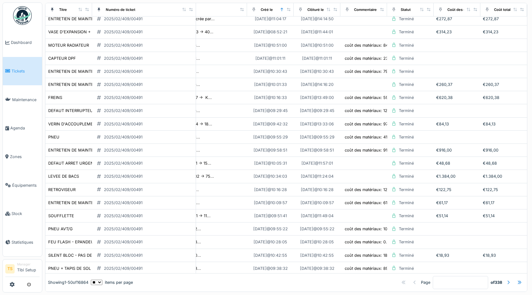
scroll to position [0, 142]
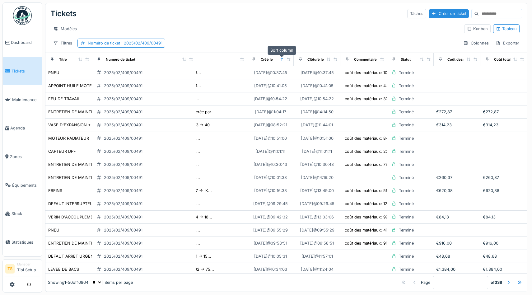
click at [281, 59] on icon at bounding box center [282, 59] width 4 height 3
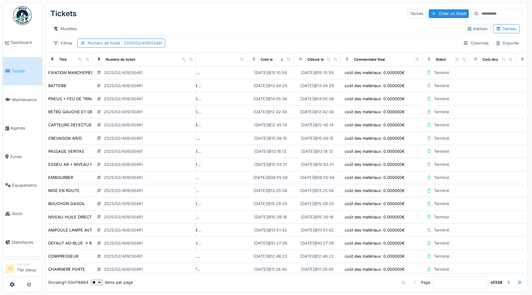
drag, startPoint x: 384, startPoint y: 58, endPoint x: 419, endPoint y: 62, distance: 35.1
click at [419, 62] on div "Commentaire final" at bounding box center [381, 59] width 77 height 8
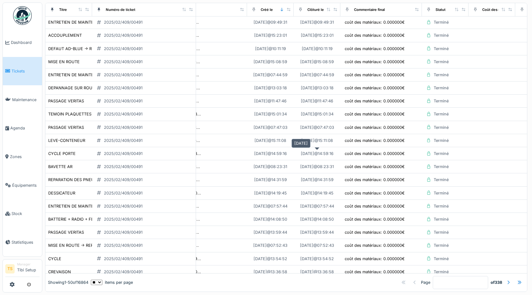
scroll to position [450, 142]
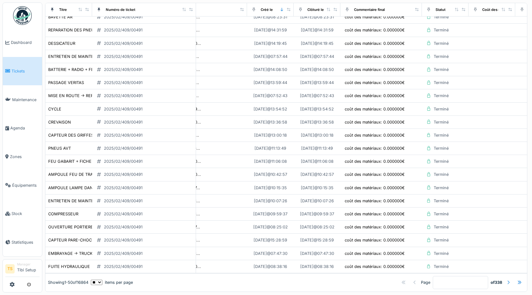
click at [510, 282] on div at bounding box center [508, 283] width 5 height 6
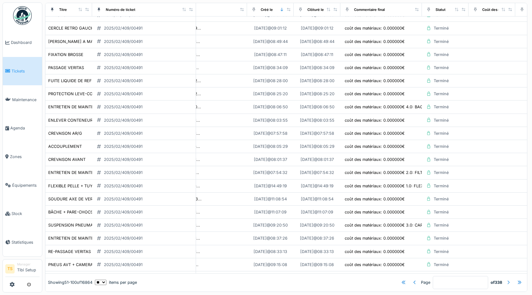
click at [508, 282] on div at bounding box center [508, 283] width 5 height 6
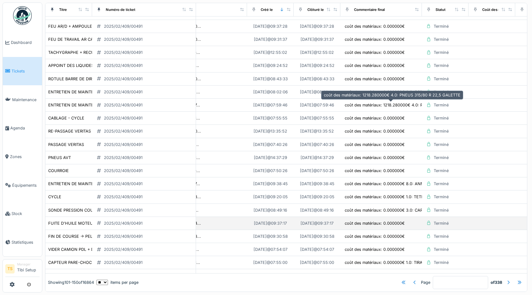
scroll to position [450, 142]
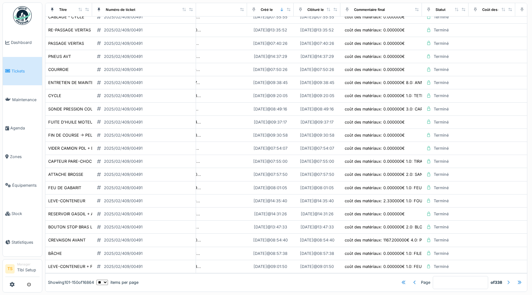
click at [507, 282] on div at bounding box center [508, 283] width 5 height 6
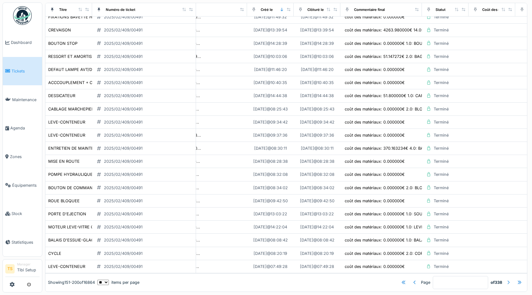
scroll to position [0, 142]
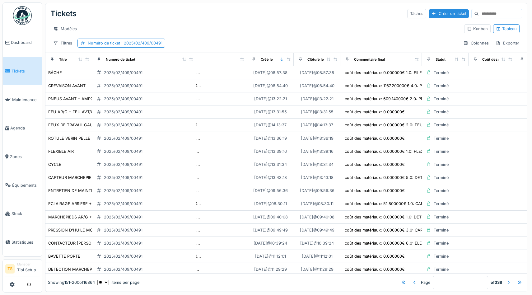
click at [509, 283] on div at bounding box center [508, 283] width 5 height 6
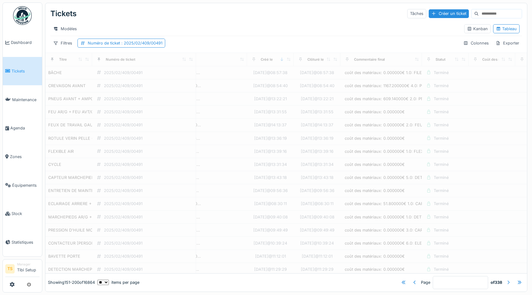
type input "*"
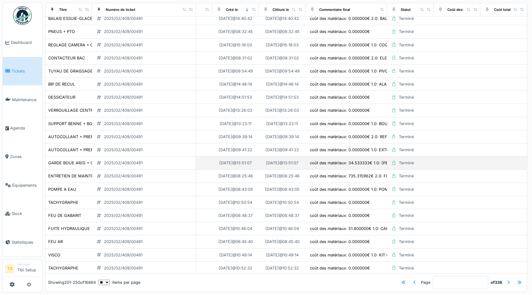
scroll to position [0, 177]
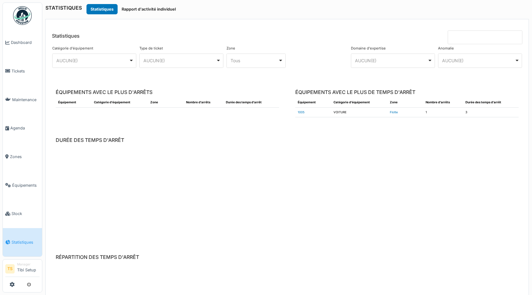
click at [486, 40] on input at bounding box center [485, 38] width 75 height 14
click at [173, 58] on div "AUCUN(E) Remove item" at bounding box center [180, 60] width 73 height 7
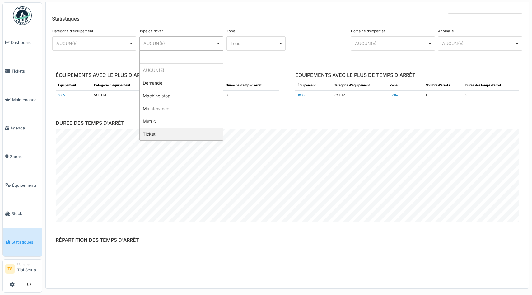
select select "***"
click at [317, 34] on div at bounding box center [318, 42] width 62 height 30
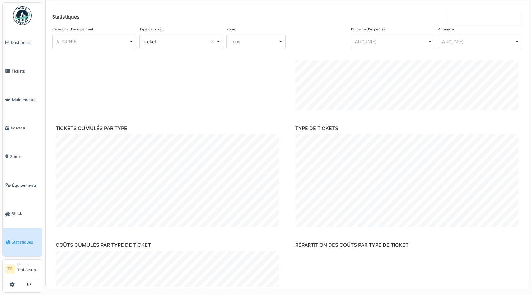
scroll to position [203, 0]
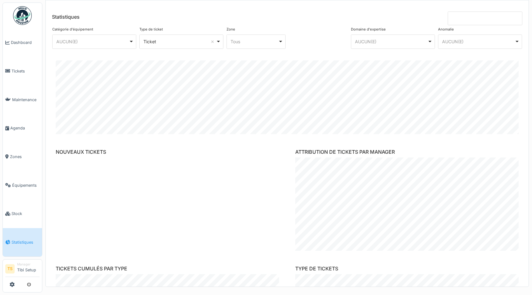
click at [462, 17] on input at bounding box center [485, 19] width 75 height 14
click at [478, 17] on input at bounding box center [485, 19] width 75 height 14
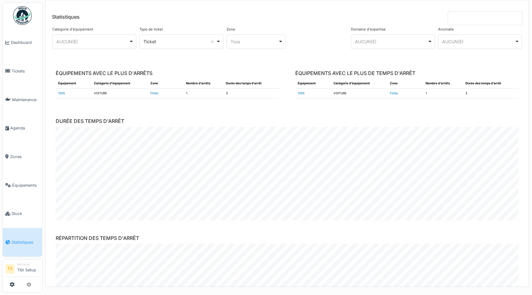
scroll to position [0, 0]
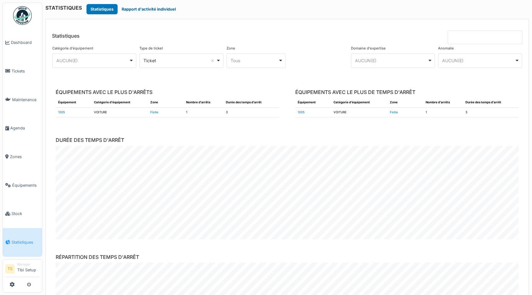
click at [165, 12] on button "Rapport d'activité individuel" at bounding box center [149, 9] width 62 height 10
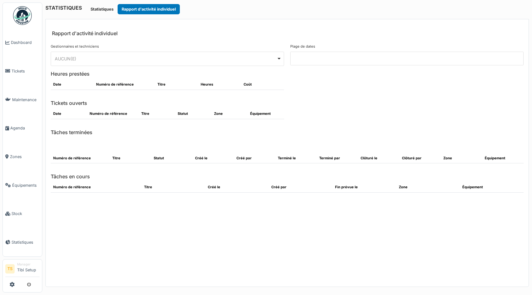
click at [477, 35] on header "Rapport d'activité individuel" at bounding box center [287, 29] width 483 height 20
click at [380, 56] on input at bounding box center [406, 59] width 233 height 14
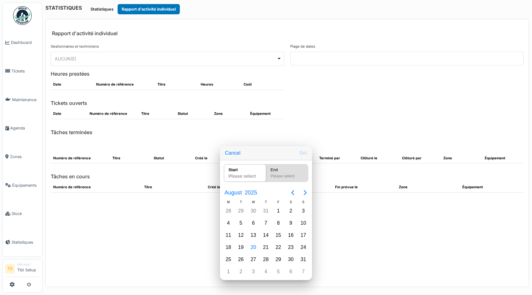
click at [108, 7] on div at bounding box center [266, 147] width 632 height 395
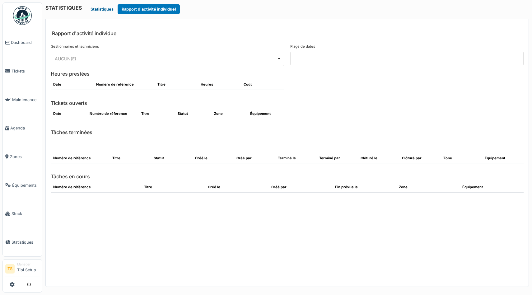
click at [97, 9] on button "Statistiques" at bounding box center [102, 9] width 31 height 10
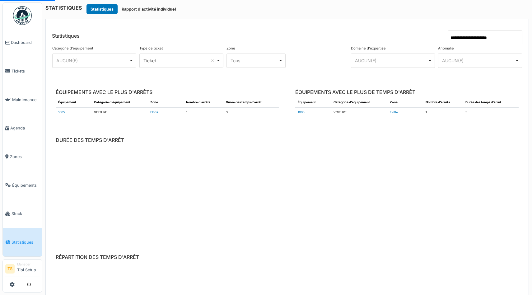
click at [495, 40] on input "**********" at bounding box center [485, 38] width 75 height 14
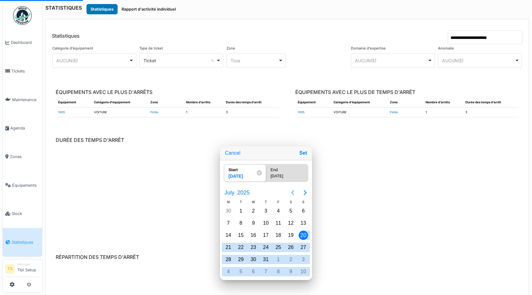
click at [291, 189] on icon "Previous page" at bounding box center [292, 192] width 7 height 7
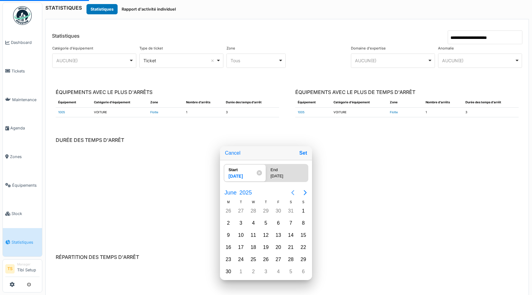
click at [292, 191] on icon "Previous page" at bounding box center [292, 192] width 7 height 7
click at [237, 191] on span "February" at bounding box center [235, 192] width 25 height 11
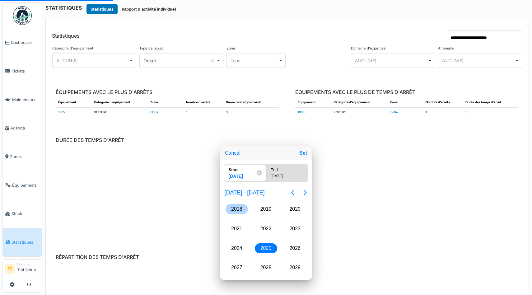
click at [237, 208] on div "2018" at bounding box center [237, 209] width 22 height 10
click at [233, 211] on div "Jan" at bounding box center [237, 209] width 22 height 10
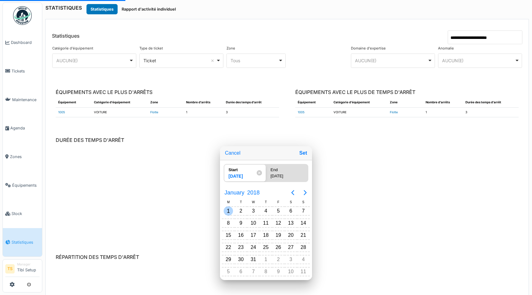
click at [227, 210] on div "1" at bounding box center [228, 210] width 9 height 9
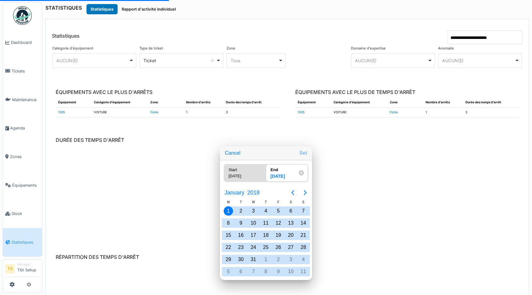
click at [303, 154] on button "Set" at bounding box center [303, 153] width 13 height 11
type input "**********"
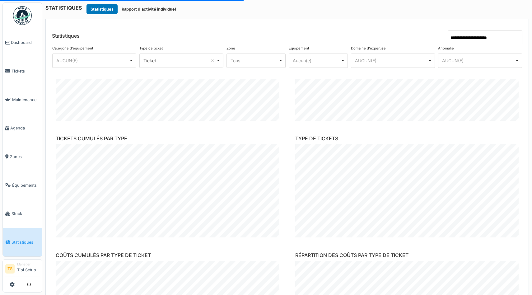
scroll to position [300, 0]
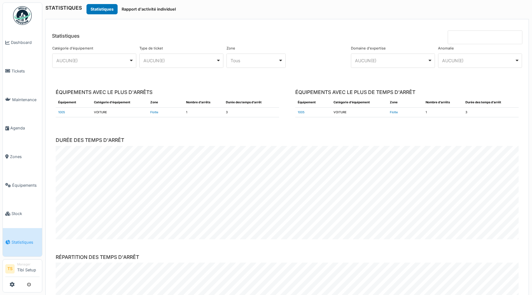
click at [328, 29] on header "Statistiques" at bounding box center [287, 31] width 483 height 25
click at [470, 36] on input at bounding box center [485, 38] width 75 height 14
click at [421, 16] on div "STATISTIQUES Statistiques Rapport d'activité individuel Statistiques Catégorie …" at bounding box center [287, 147] width 490 height 295
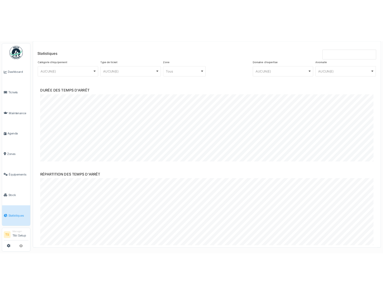
scroll to position [6, 0]
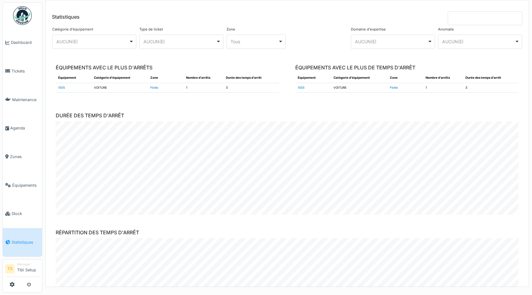
click at [483, 19] on input at bounding box center [485, 19] width 75 height 14
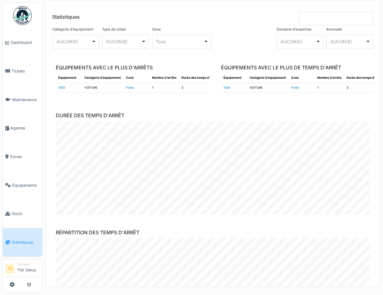
click at [339, 19] on input at bounding box center [335, 19] width 75 height 14
click at [241, 21] on header "Statistiques" at bounding box center [212, 12] width 333 height 25
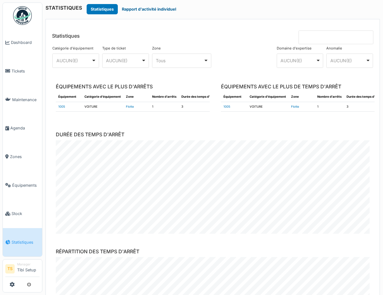
click at [136, 8] on button "Rapport d'activité individuel" at bounding box center [149, 9] width 62 height 10
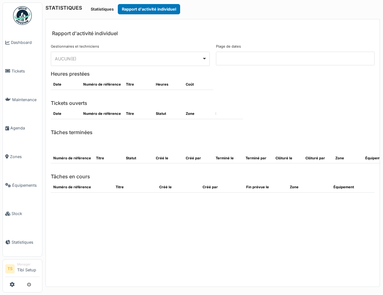
click at [231, 60] on input at bounding box center [295, 59] width 159 height 14
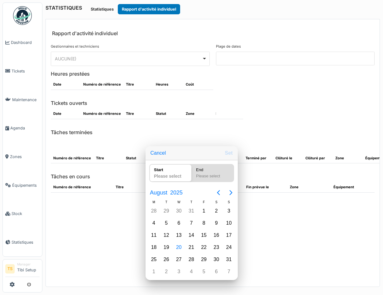
click at [164, 34] on div at bounding box center [191, 147] width 482 height 395
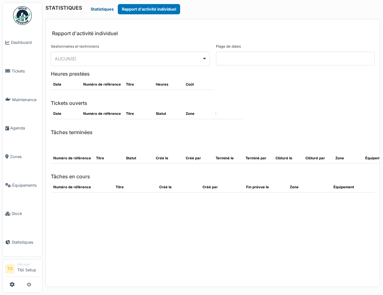
click at [111, 9] on button "Statistiques" at bounding box center [102, 9] width 31 height 10
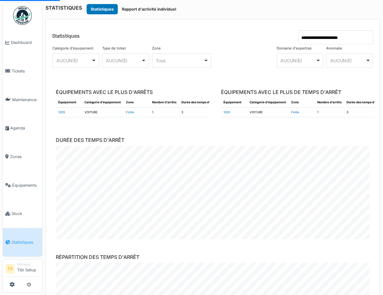
click at [325, 37] on input "**********" at bounding box center [335, 38] width 75 height 14
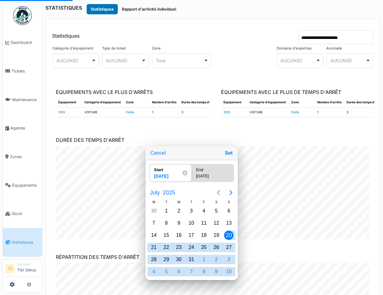
click at [217, 191] on icon "Previous page" at bounding box center [218, 192] width 7 height 7
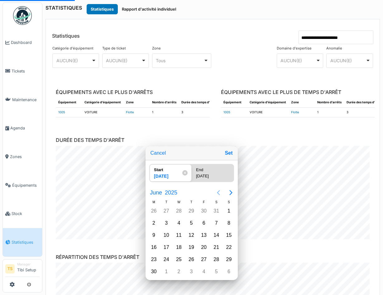
click at [217, 191] on icon "Previous page" at bounding box center [218, 192] width 7 height 7
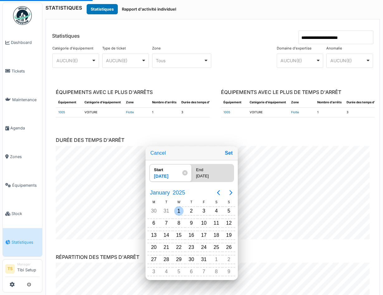
click at [175, 212] on div "1" at bounding box center [178, 210] width 9 height 9
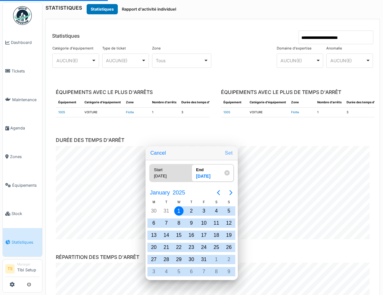
click at [229, 153] on button "Set" at bounding box center [228, 153] width 13 height 11
type input "**********"
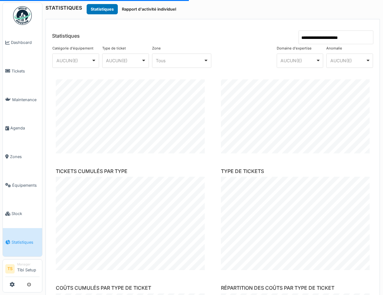
scroll to position [321, 0]
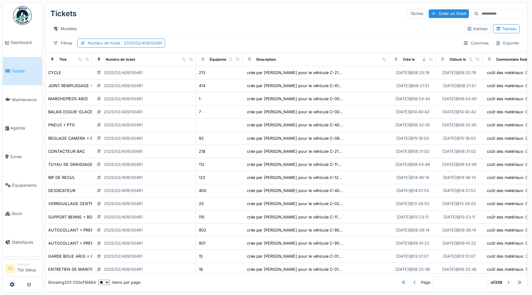
scroll to position [0, 177]
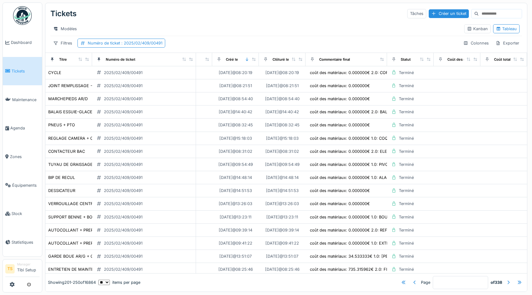
click at [240, 37] on div "Tickets Tâches Créer un ticket Modèles Kanban Tableau Filtres Numéro de ticket …" at bounding box center [286, 28] width 482 height 50
click at [329, 11] on div "Tickets Tâches Créer un ticket" at bounding box center [286, 14] width 472 height 16
drag, startPoint x: 183, startPoint y: 14, endPoint x: 247, endPoint y: 7, distance: 64.0
click at [183, 14] on div "Tickets Tâches Créer un ticket" at bounding box center [286, 14] width 472 height 16
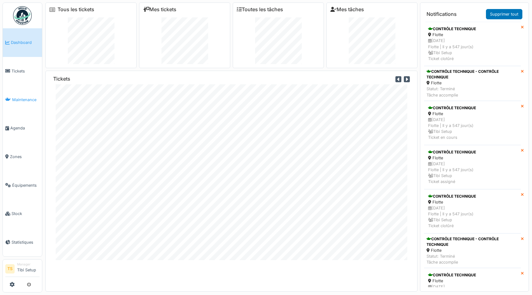
click at [18, 98] on span "Maintenance" at bounding box center [25, 100] width 27 height 6
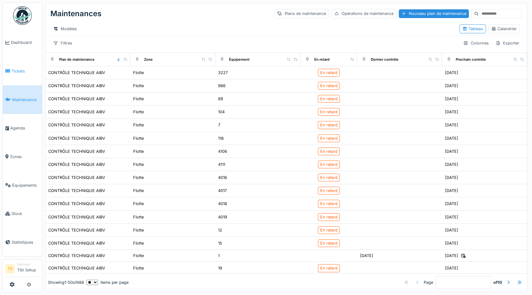
click at [17, 71] on span "Tickets" at bounding box center [26, 71] width 28 height 6
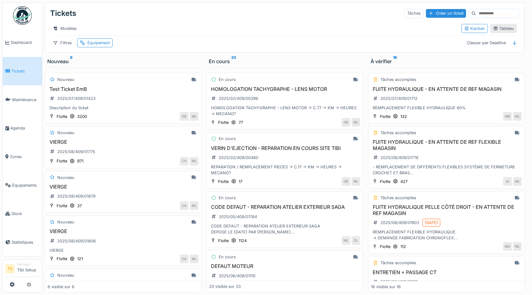
click at [503, 30] on div "Tableau" at bounding box center [503, 29] width 21 height 6
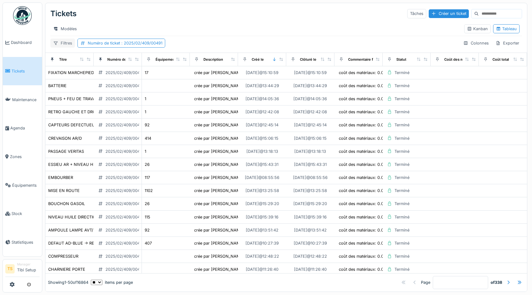
click at [66, 41] on div "Filtres" at bounding box center [62, 43] width 25 height 9
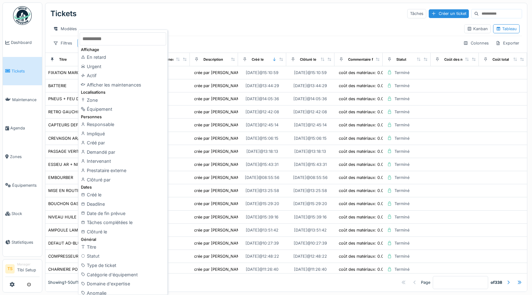
scroll to position [143, 0]
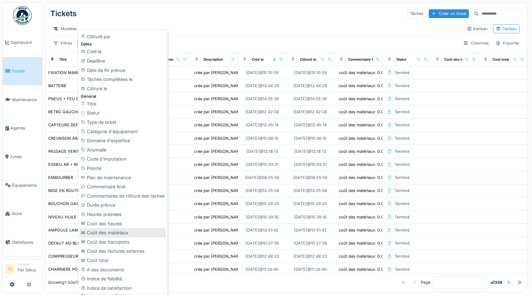
click at [123, 234] on div "Coût des matériaux" at bounding box center [123, 232] width 87 height 9
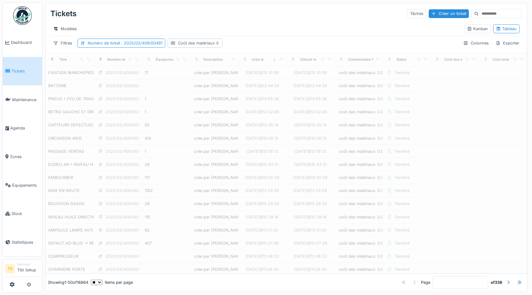
click at [194, 42] on div "Coût des matériaux" at bounding box center [199, 43] width 42 height 6
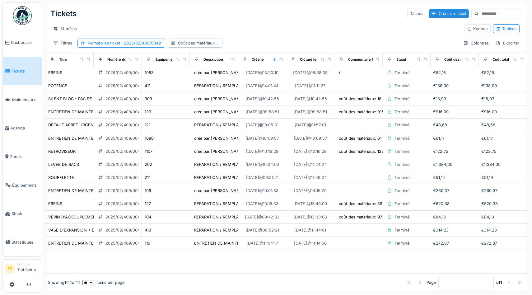
click at [297, 29] on div "Modèles" at bounding box center [254, 28] width 409 height 9
click at [384, 31] on div "Modèles" at bounding box center [254, 28] width 409 height 9
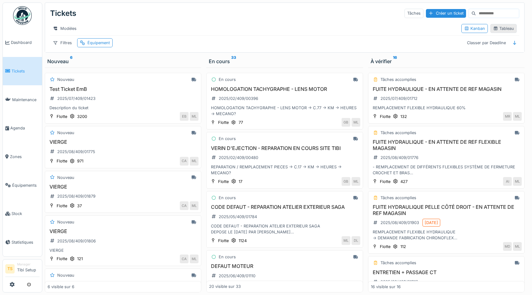
click at [503, 29] on div "Tableau" at bounding box center [503, 29] width 21 height 6
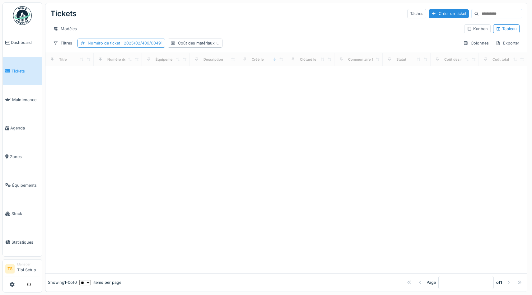
click at [137, 43] on span ": 2025/02/409/00491" at bounding box center [141, 43] width 42 height 5
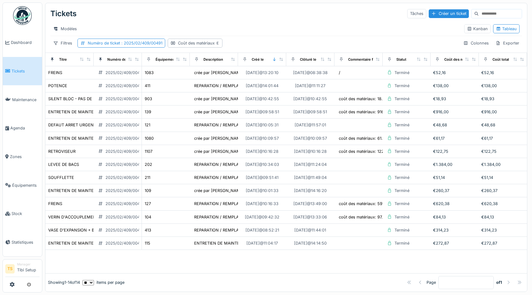
click at [221, 29] on div "Modèles" at bounding box center [254, 28] width 409 height 9
click at [201, 42] on div "Coût des matériaux" at bounding box center [199, 43] width 42 height 6
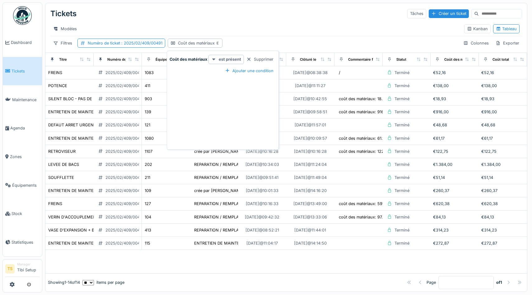
click at [236, 59] on strong "est présent" at bounding box center [230, 59] width 22 height 6
click at [255, 59] on div "Supprimer" at bounding box center [260, 59] width 32 height 8
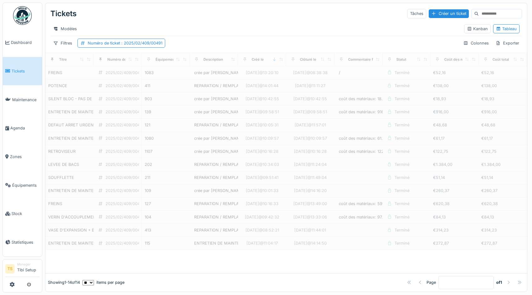
click at [206, 27] on div "Modèles" at bounding box center [254, 28] width 409 height 9
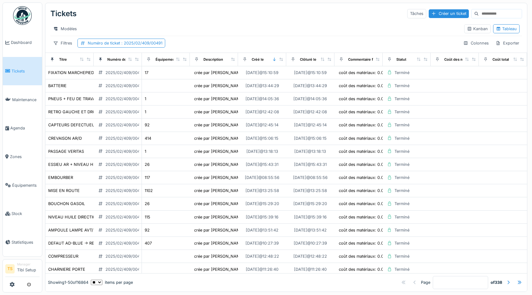
click at [254, 19] on div "Tickets Tâches Créer un ticket" at bounding box center [286, 14] width 472 height 16
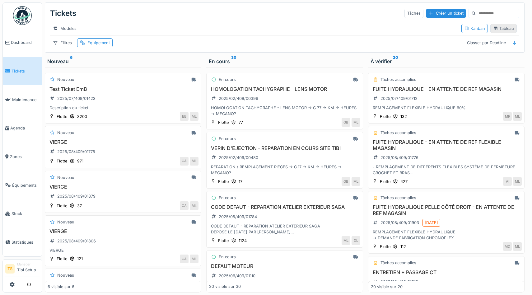
click at [504, 28] on div "Tableau" at bounding box center [503, 29] width 21 height 6
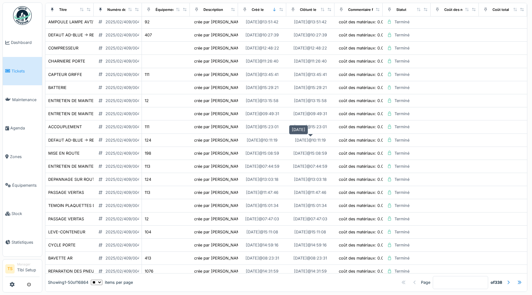
scroll to position [450, 0]
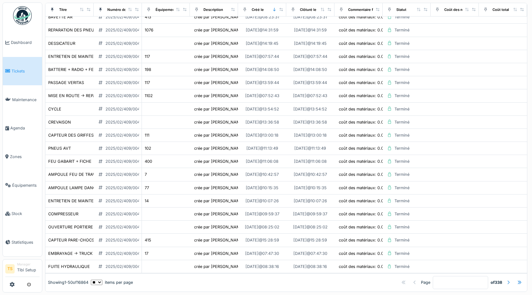
click at [507, 282] on div at bounding box center [508, 283] width 5 height 6
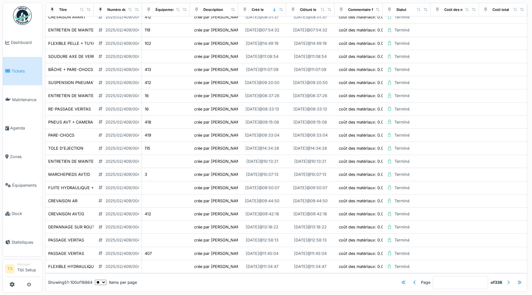
click at [509, 282] on div at bounding box center [508, 283] width 5 height 6
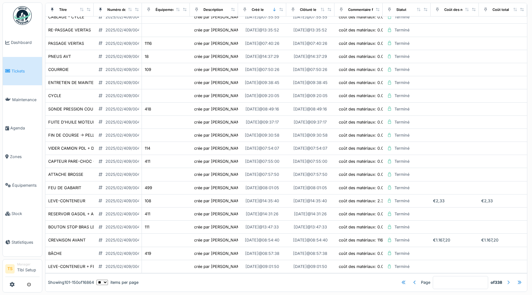
click at [509, 284] on div at bounding box center [508, 283] width 5 height 6
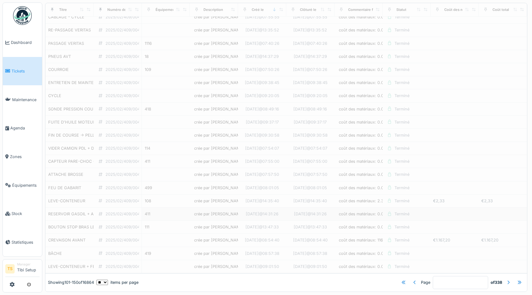
type input "*"
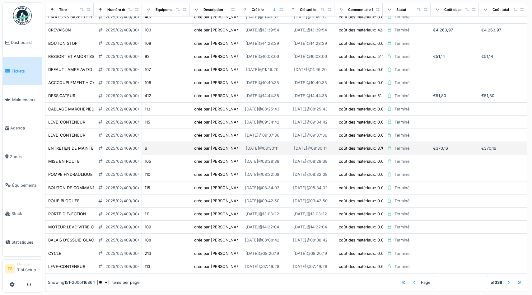
click at [97, 148] on div "2025/02/409/00491" at bounding box center [117, 148] width 43 height 7
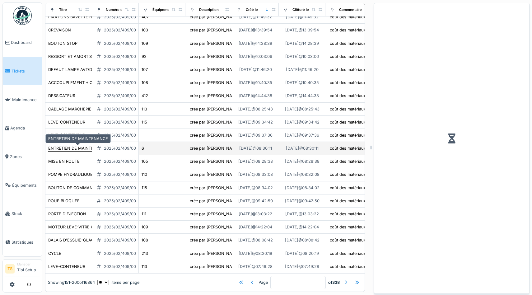
click at [88, 146] on div "ENTRETIEN DE MAINTENANCE" at bounding box center [78, 148] width 60 height 6
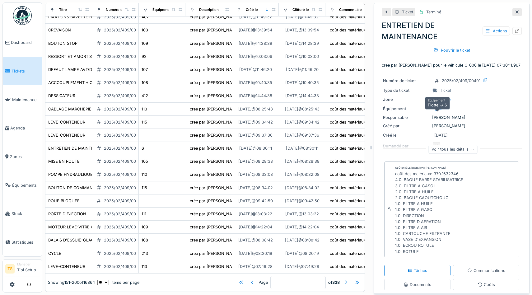
click at [438, 112] on div "6" at bounding box center [437, 109] width 11 height 7
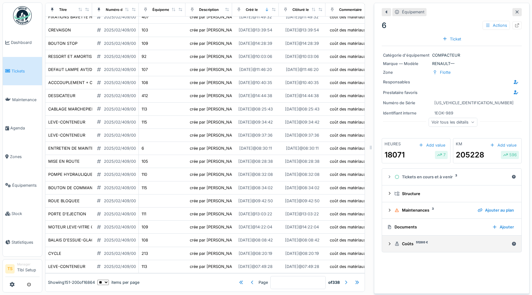
click at [441, 247] on div "Coûts 51280 €" at bounding box center [452, 244] width 115 height 6
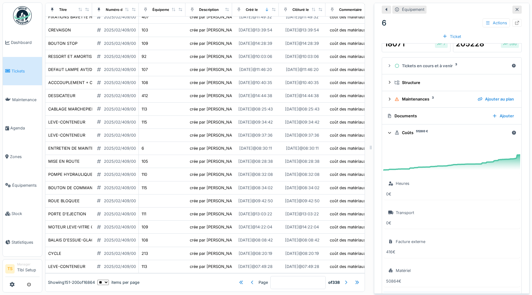
scroll to position [153, 0]
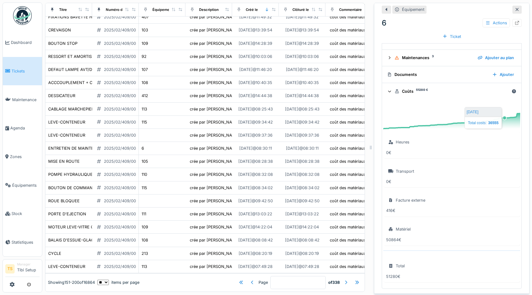
click at [505, 118] on foreignobject at bounding box center [452, 113] width 137 height 31
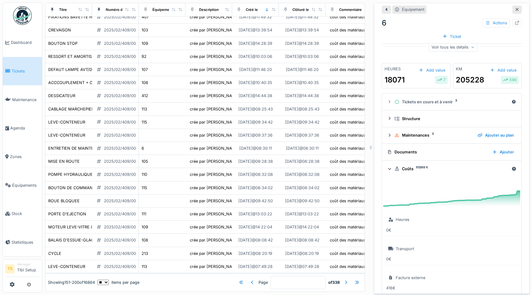
scroll to position [43, 0]
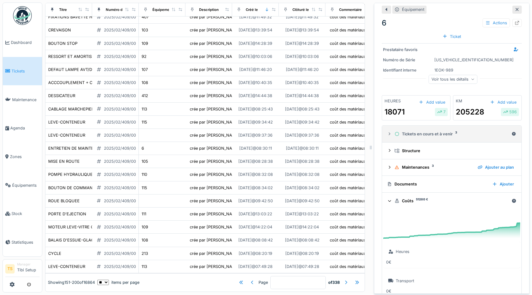
click at [411, 137] on div "Tickets en cours et à venir 3" at bounding box center [452, 134] width 115 height 6
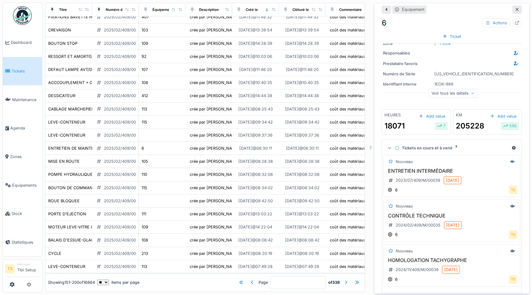
scroll to position [0, 0]
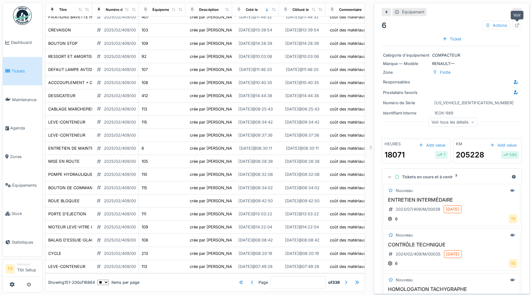
click at [516, 25] on icon at bounding box center [518, 25] width 4 height 4
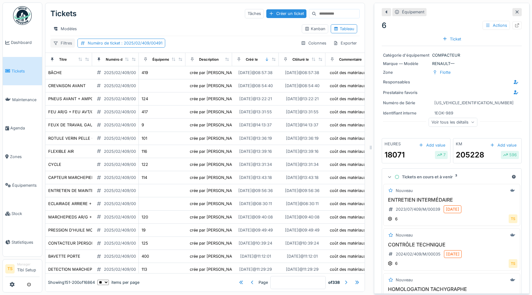
click at [59, 43] on div "Filtres" at bounding box center [62, 43] width 25 height 9
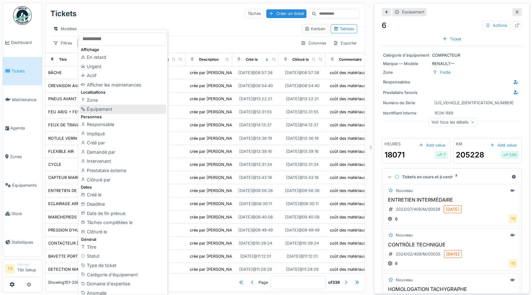
click at [110, 110] on div "Équipement" at bounding box center [123, 109] width 87 height 9
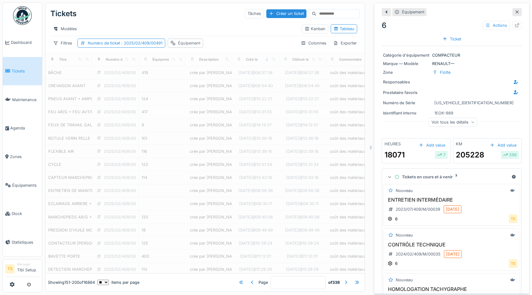
click at [184, 43] on div "Équipement" at bounding box center [189, 43] width 22 height 6
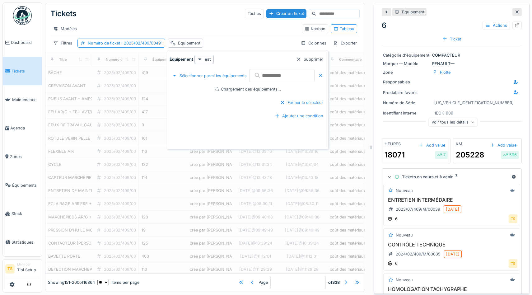
click at [277, 74] on input "text" at bounding box center [281, 75] width 65 height 13
type input "*"
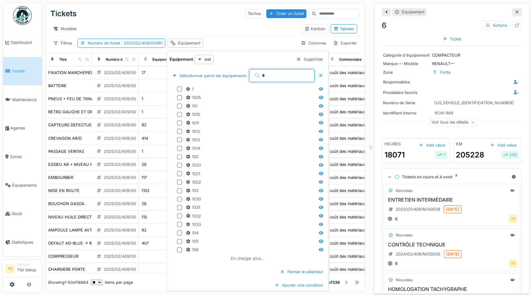
type input "*"
click at [254, 258] on div "En charger plus…" at bounding box center [248, 258] width 39 height 8
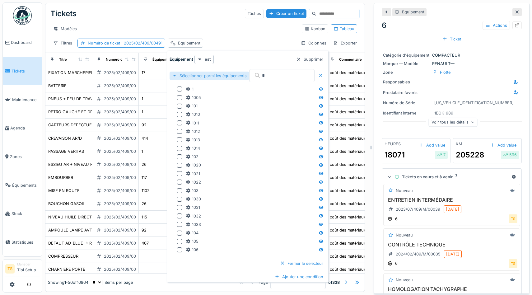
click at [229, 76] on div "Sélectionner parmi les équipements" at bounding box center [210, 76] width 80 height 8
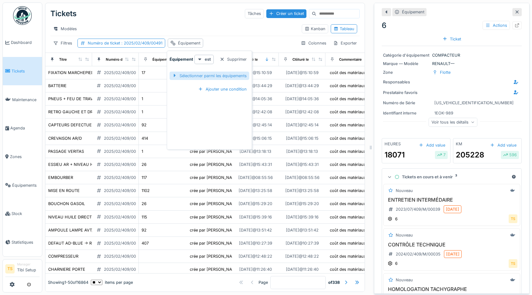
click at [228, 76] on div "Sélectionner parmi les équipements" at bounding box center [210, 76] width 80 height 8
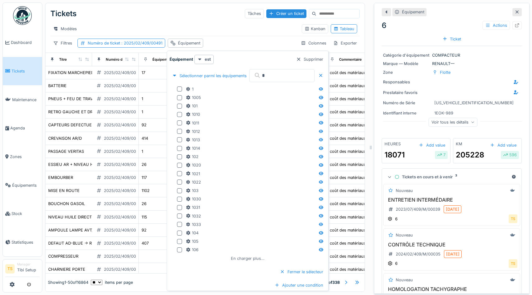
click at [251, 258] on div "En charger plus…" at bounding box center [248, 258] width 39 height 8
click at [278, 72] on input "*" at bounding box center [281, 75] width 65 height 13
click at [260, 258] on div "En charger plus…" at bounding box center [248, 258] width 39 height 8
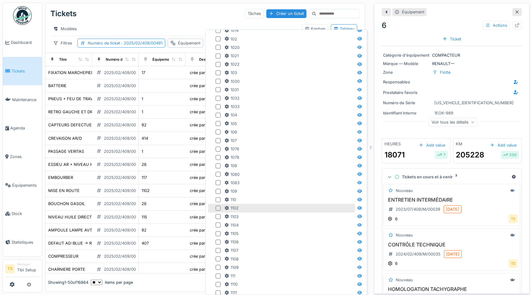
scroll to position [144, 0]
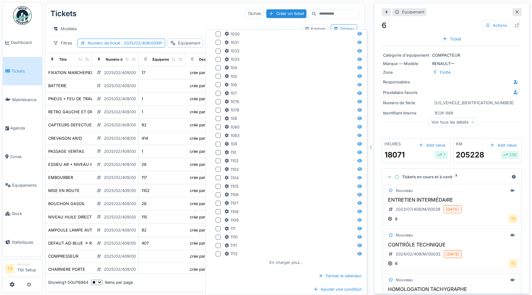
click at [287, 261] on div "En charger plus…" at bounding box center [286, 262] width 39 height 8
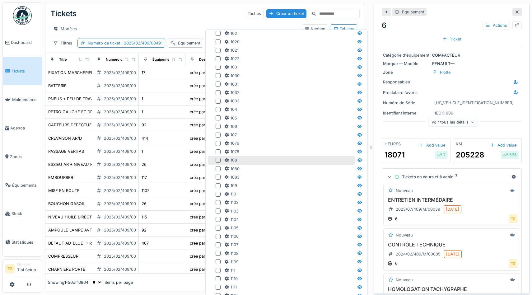
scroll to position [0, 0]
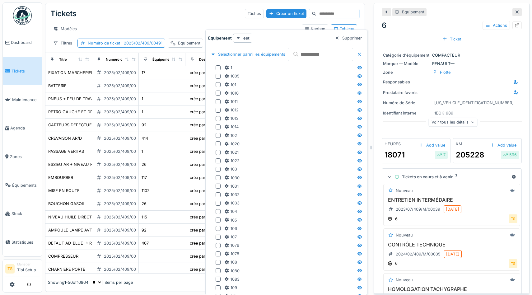
click at [362, 55] on div at bounding box center [359, 54] width 5 height 6
click at [362, 56] on div at bounding box center [359, 54] width 5 height 6
click at [357, 37] on div "Supprimer" at bounding box center [348, 38] width 32 height 8
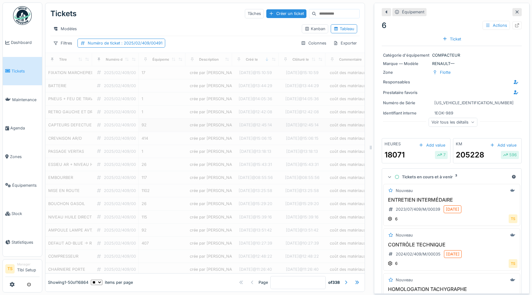
click at [281, 131] on td "10/01/2018 @ 12:45:14" at bounding box center [302, 125] width 47 height 13
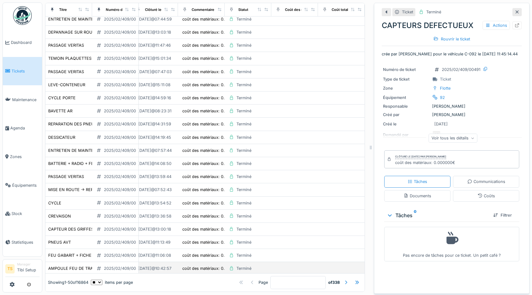
scroll to position [450, 148]
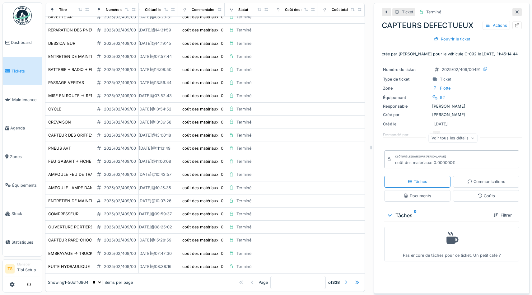
click at [345, 282] on div at bounding box center [346, 283] width 5 height 6
click at [347, 282] on div at bounding box center [346, 283] width 5 height 6
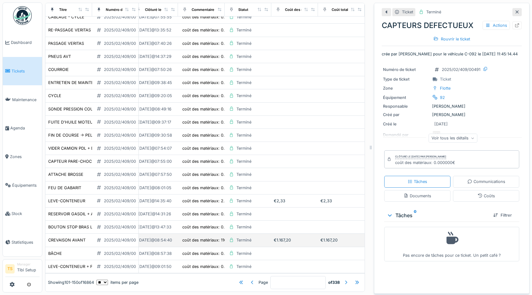
click at [296, 240] on div "€1.167,20" at bounding box center [295, 240] width 42 height 6
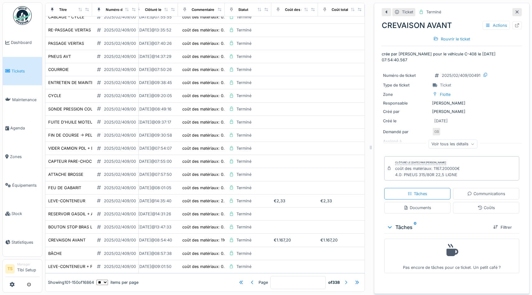
click at [347, 282] on div at bounding box center [346, 283] width 5 height 6
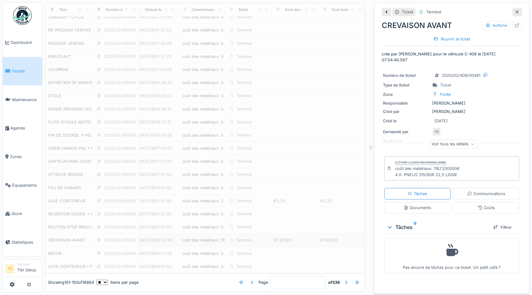
type input "*"
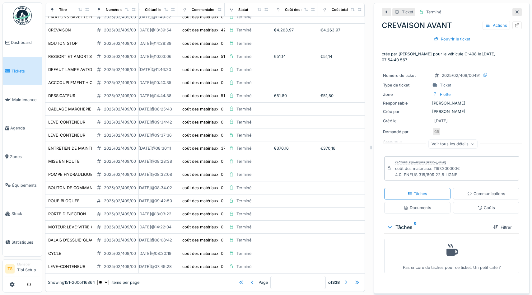
scroll to position [0, 148]
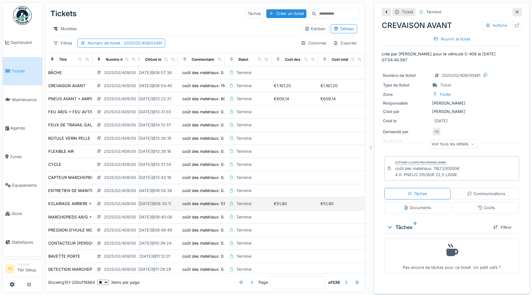
click at [328, 205] on div "€51,80" at bounding box center [342, 204] width 42 height 6
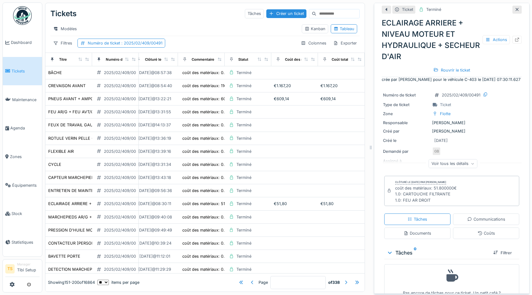
scroll to position [12, 0]
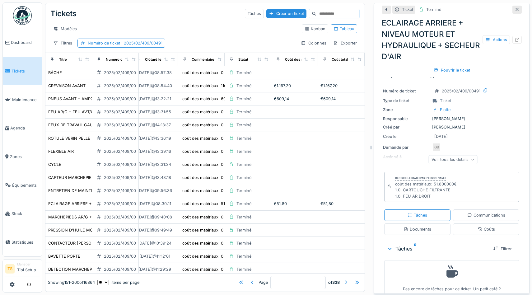
click at [447, 164] on div "Voir tous les détails" at bounding box center [453, 159] width 49 height 9
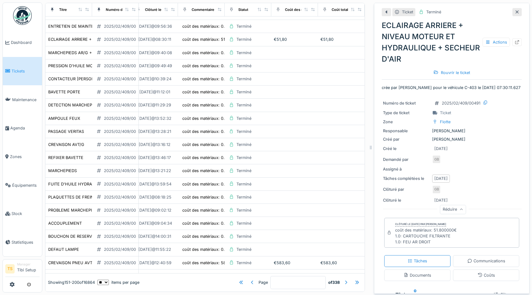
scroll to position [337, 148]
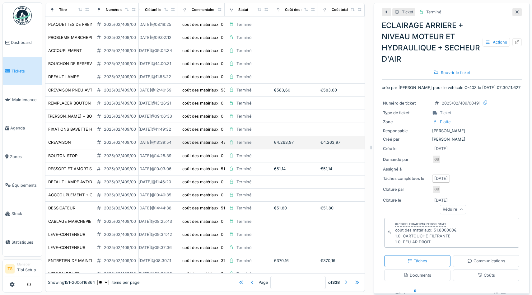
click at [342, 142] on div "€4.263,97" at bounding box center [342, 142] width 42 height 6
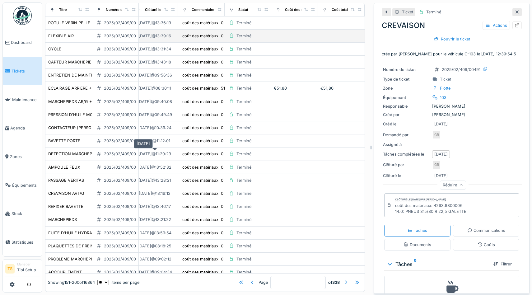
scroll to position [0, 148]
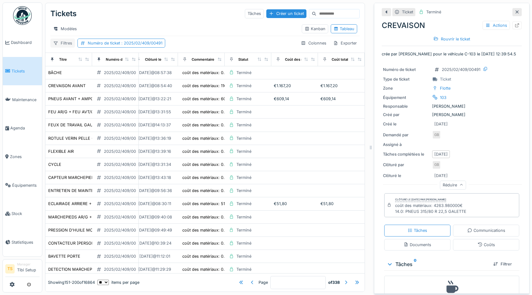
click at [55, 44] on icon at bounding box center [56, 43] width 4 height 3
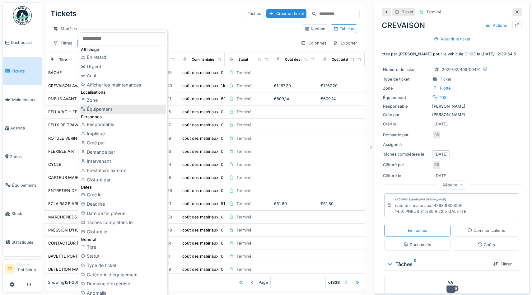
click at [106, 112] on div "Équipement" at bounding box center [123, 109] width 87 height 9
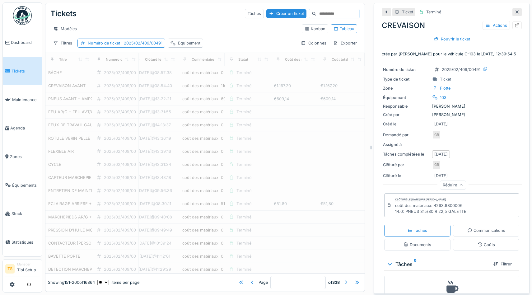
click at [183, 44] on div "Équipement" at bounding box center [189, 43] width 22 height 6
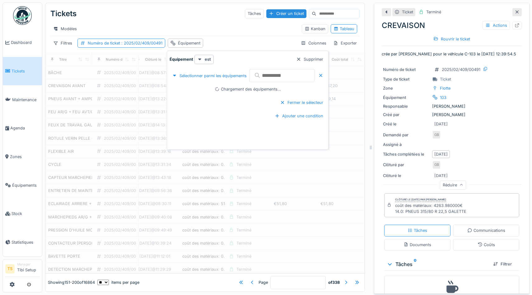
click at [280, 77] on input "text" at bounding box center [281, 75] width 65 height 13
type input "***"
type input "*"
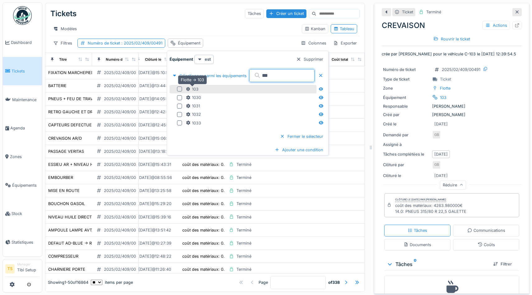
type input "***"
click at [196, 90] on div "103" at bounding box center [192, 89] width 13 height 6
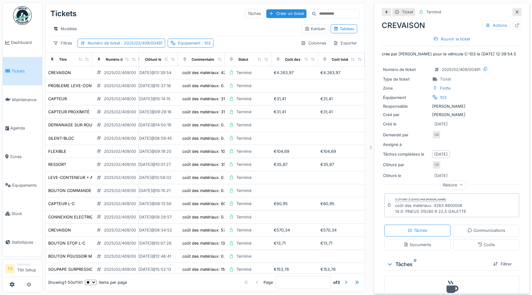
click at [256, 41] on div "Filtres Numéro de ticket : 2025/02/409/00491 Équipement : 103 Colonnes Exporter" at bounding box center [204, 43] width 309 height 9
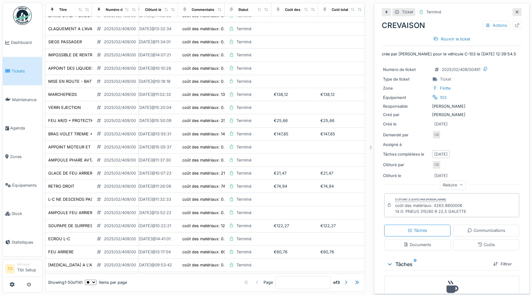
scroll to position [450, 148]
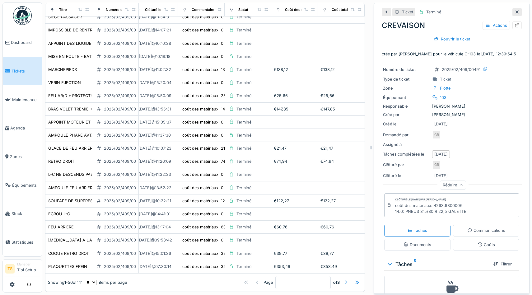
click at [344, 285] on div at bounding box center [346, 283] width 5 height 6
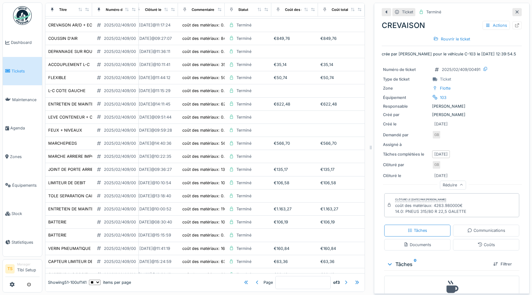
scroll to position [0, 148]
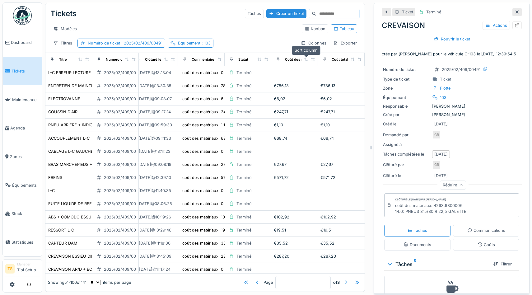
click at [305, 59] on icon at bounding box center [306, 59] width 4 height 3
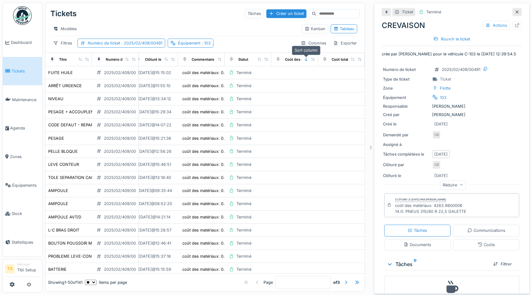
click at [306, 59] on icon at bounding box center [306, 59] width 4 height 3
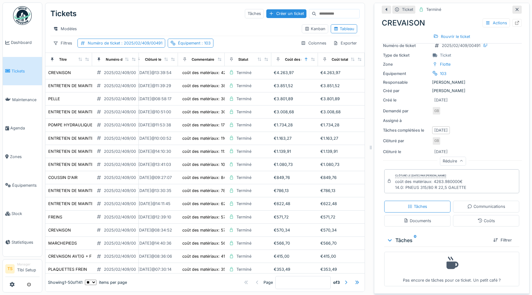
scroll to position [0, 0]
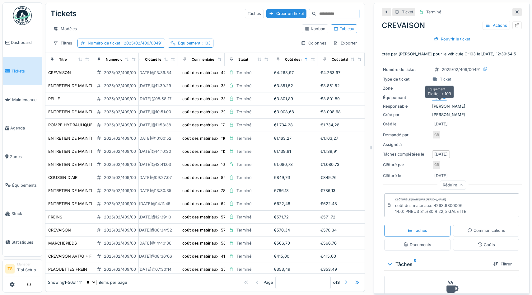
click at [443, 101] on div "103" at bounding box center [443, 98] width 7 height 6
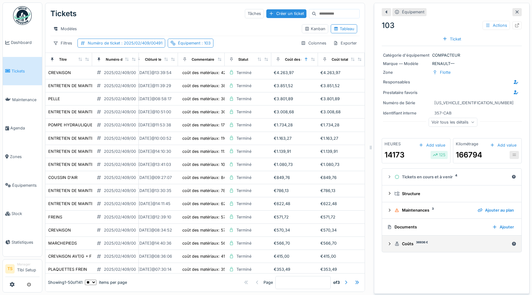
click at [443, 245] on div "Coûts 36936 €" at bounding box center [452, 244] width 115 height 6
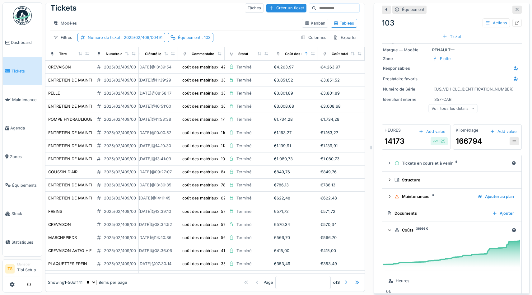
scroll to position [2, 148]
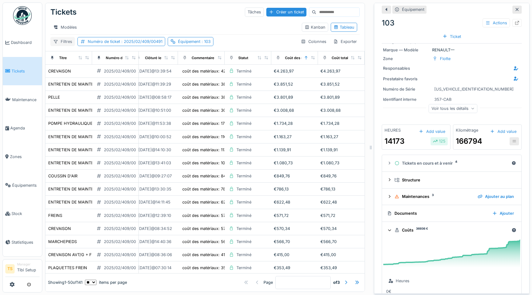
click at [61, 44] on div "Filtres" at bounding box center [62, 41] width 25 height 9
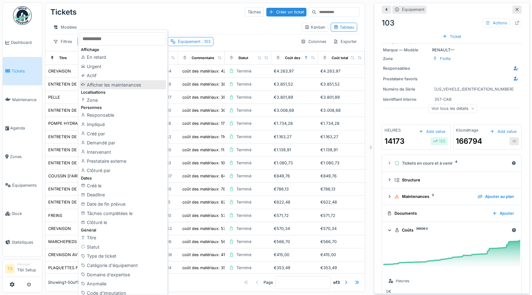
click at [124, 85] on div "Afficher les maintenances" at bounding box center [123, 84] width 87 height 9
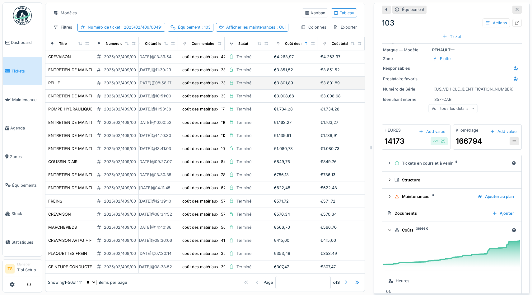
scroll to position [8, 148]
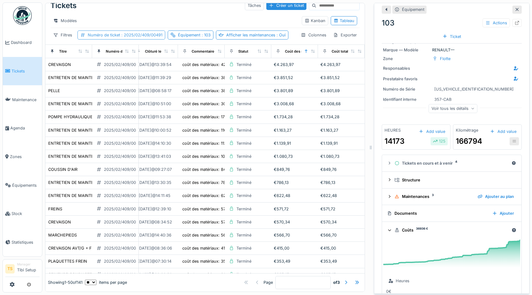
click at [139, 36] on span ": 2025/02/409/00491" at bounding box center [141, 35] width 42 height 5
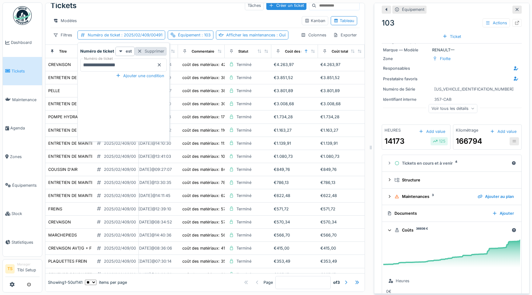
click at [145, 53] on div "Supprimer" at bounding box center [151, 51] width 32 height 8
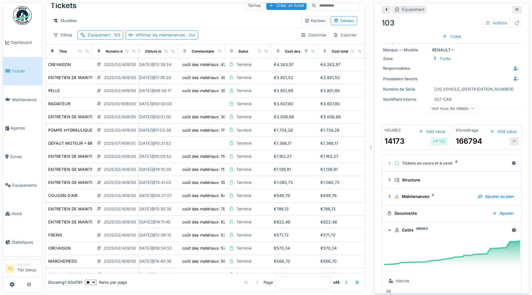
click at [256, 32] on div "Filtres Équipement : 103 Afficher les maintenances : Oui Colonnes Exporter" at bounding box center [204, 35] width 309 height 9
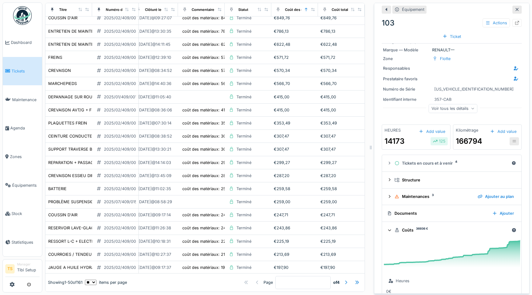
scroll to position [0, 148]
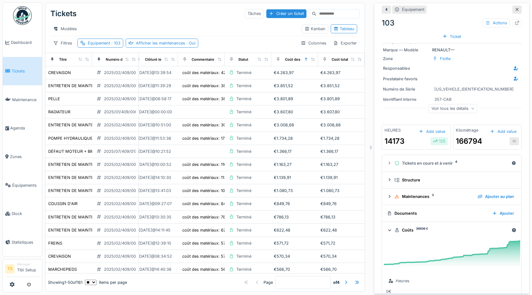
click at [472, 235] on summary "Coûts 36936 €" at bounding box center [452, 230] width 134 height 12
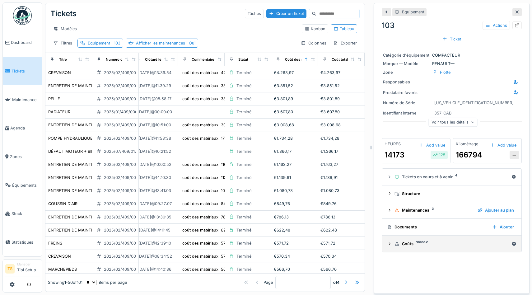
click at [389, 245] on icon at bounding box center [389, 244] width 5 height 4
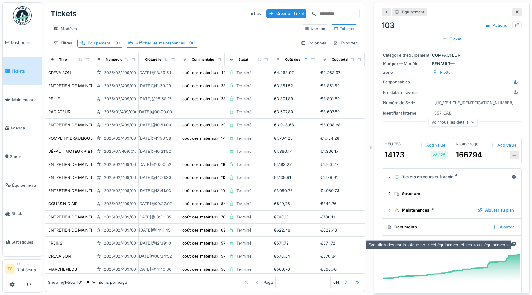
click at [514, 244] on icon at bounding box center [514, 244] width 5 height 4
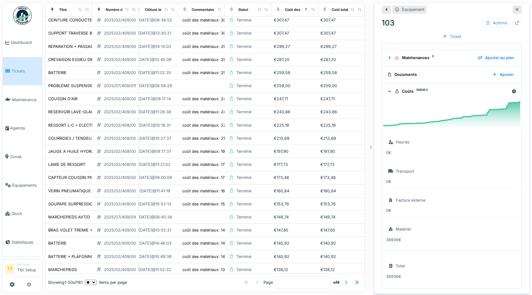
scroll to position [450, 148]
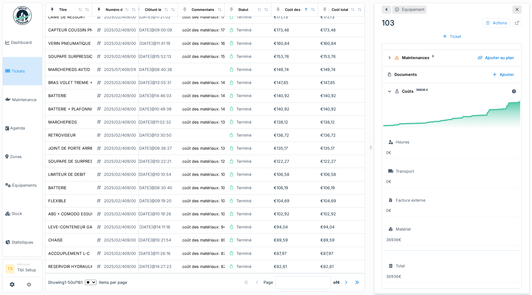
click at [345, 281] on div at bounding box center [346, 283] width 5 height 6
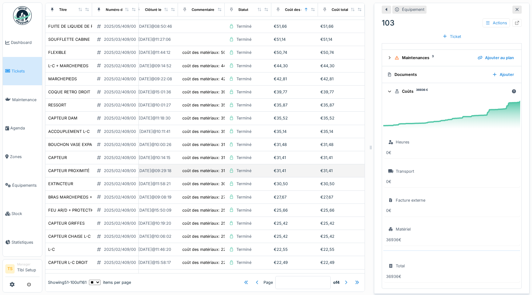
scroll to position [0, 148]
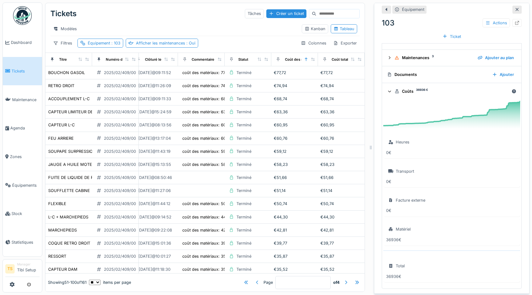
click at [255, 283] on div at bounding box center [257, 283] width 5 height 6
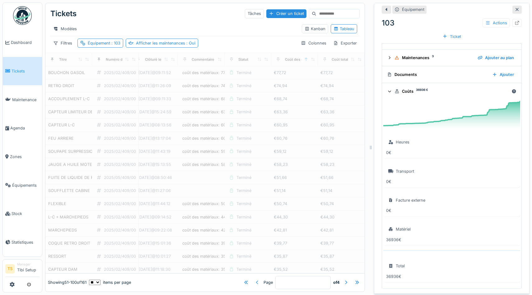
type input "*"
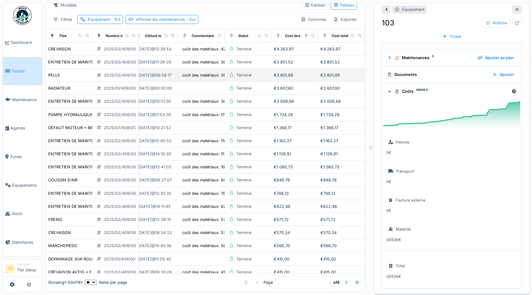
scroll to position [14, 148]
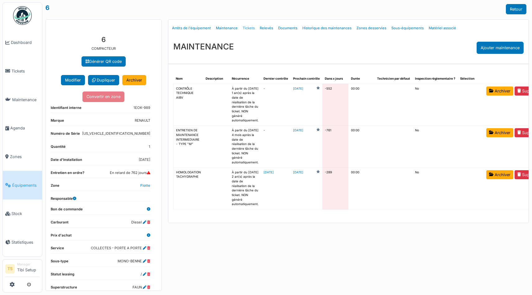
click at [249, 27] on link "Tickets" at bounding box center [248, 28] width 17 height 15
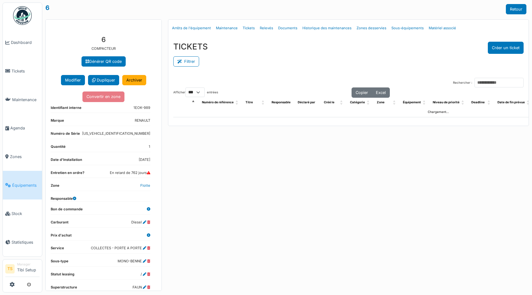
select select "***"
